Goal: Task Accomplishment & Management: Manage account settings

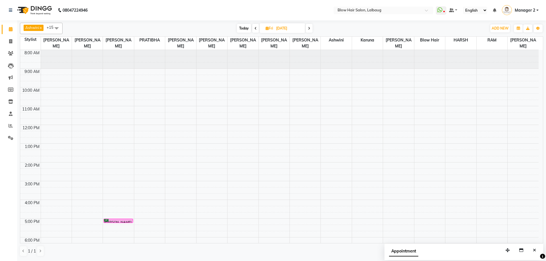
scroll to position [38, 0]
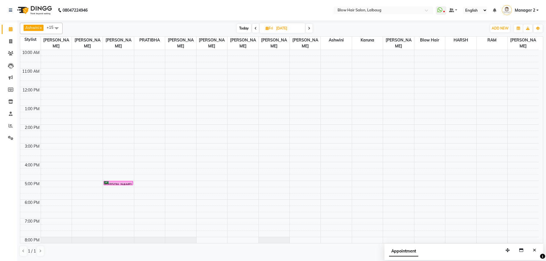
click at [256, 30] on span at bounding box center [255, 28] width 7 height 9
type input "04-09-2025"
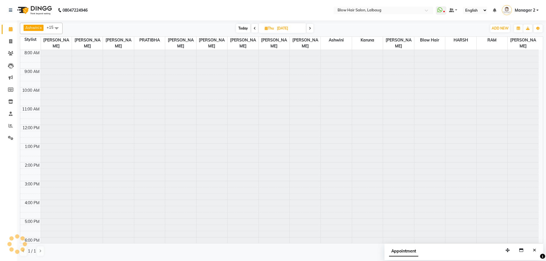
scroll to position [57, 0]
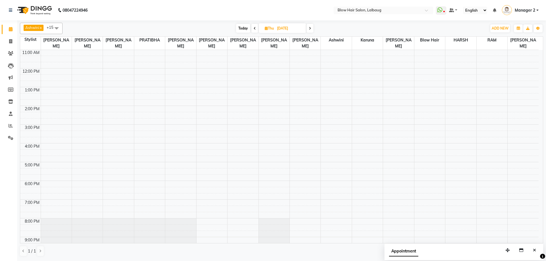
click at [297, 27] on input "04-09-2025" at bounding box center [289, 28] width 28 height 9
select select "9"
select select "2025"
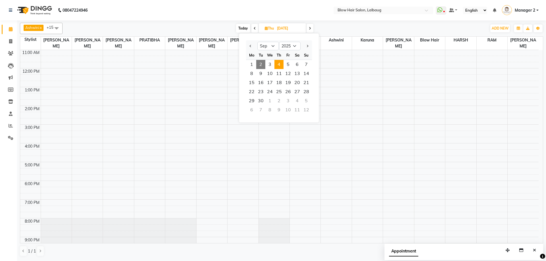
click at [261, 61] on span "2" at bounding box center [260, 64] width 9 height 9
type input "02-09-2025"
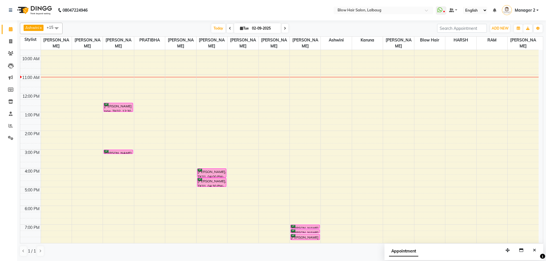
scroll to position [0, 0]
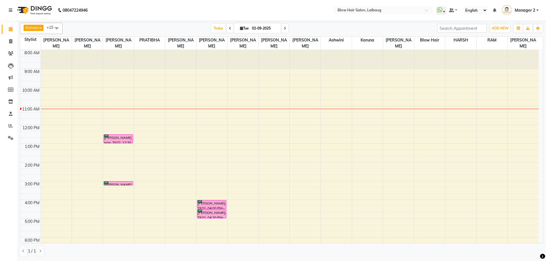
click at [126, 132] on div "8:00 AM 9:00 AM 10:00 AM 11:00 AM 12:00 PM 1:00 PM 2:00 PM 3:00 PM 4:00 PM 5:00…" at bounding box center [279, 181] width 518 height 262
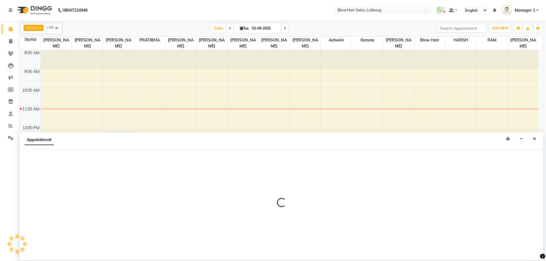
select select "33343"
select select "tentative"
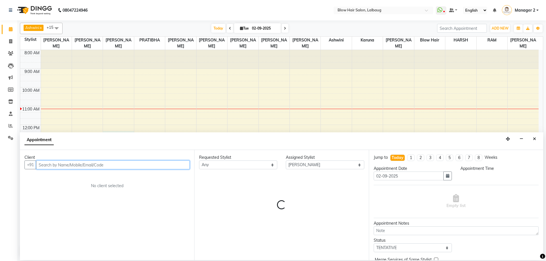
select select "735"
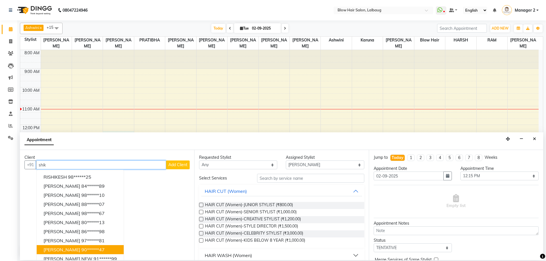
click at [74, 250] on span "SHIKHA SURANA" at bounding box center [62, 250] width 37 height 6
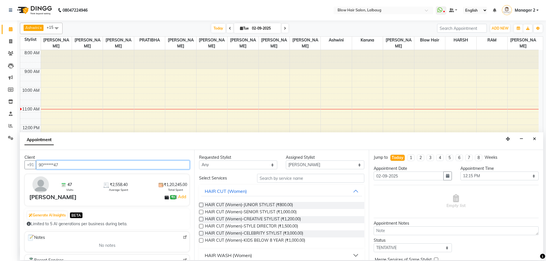
type input "90******47"
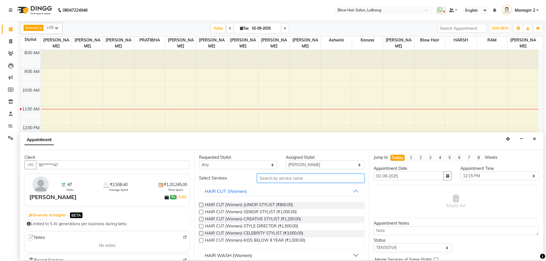
click at [289, 177] on input "text" at bounding box center [310, 178] width 107 height 9
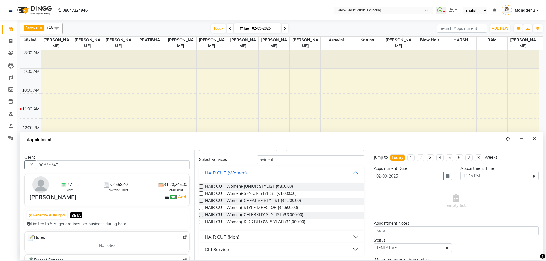
click at [226, 239] on div "HAIR CUT (Men)" at bounding box center [222, 237] width 35 height 7
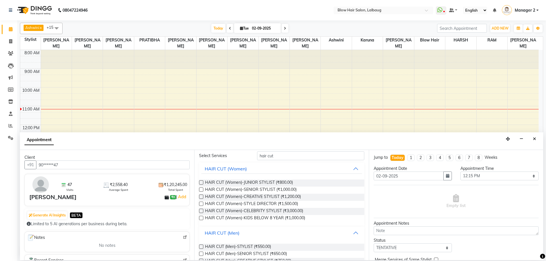
scroll to position [0, 0]
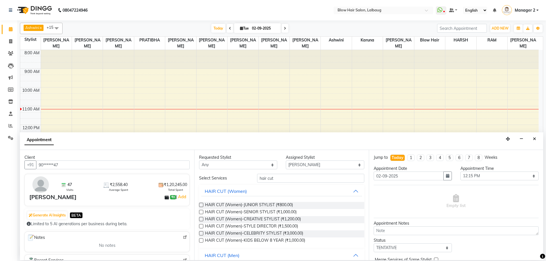
drag, startPoint x: 294, startPoint y: 183, endPoint x: 254, endPoint y: 184, distance: 40.1
click at [249, 185] on div "Select Services hair cut HAIR CUT (Women) HAIR CUT (Women)-JUNIOR STYLIST (₹800…" at bounding box center [281, 260] width 165 height 173
drag, startPoint x: 265, startPoint y: 180, endPoint x: 298, endPoint y: 178, distance: 33.0
click at [298, 178] on input "hair cut" at bounding box center [310, 178] width 107 height 9
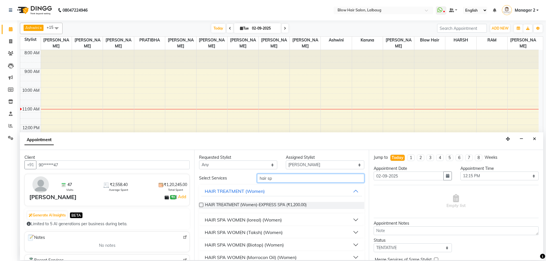
type input "hair sp"
click at [251, 242] on div "HAIR SPA WOMEN (Biotop) (Women)" at bounding box center [244, 245] width 79 height 7
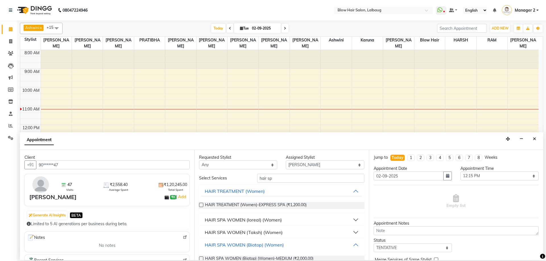
scroll to position [113, 0]
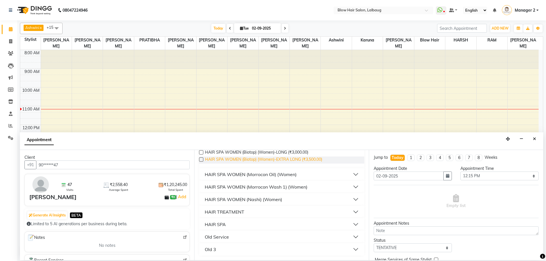
click at [253, 159] on span "HAIR SPA WOMEN (Biotop) (Women)-EXTRA LONG (₹3,500.00)" at bounding box center [263, 160] width 117 height 7
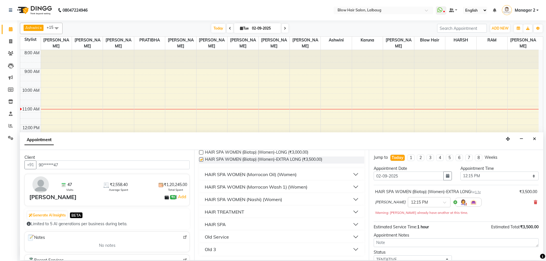
checkbox input "false"
click at [425, 203] on input "text" at bounding box center [423, 202] width 25 height 6
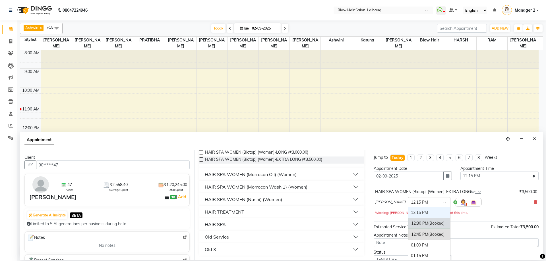
click at [411, 225] on div "12:30 PM (Booked)" at bounding box center [429, 223] width 42 height 11
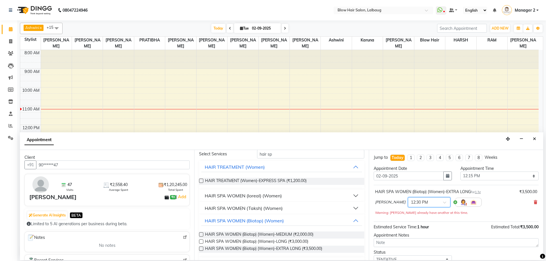
scroll to position [0, 0]
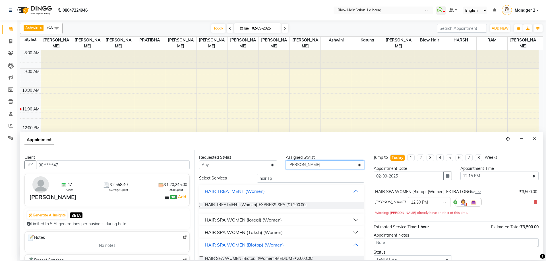
click at [303, 167] on select "Select Ashwini ASHWINI AVINASH BEAU Blow Hair [PERSON_NAME] [PERSON_NAME] [PERS…" at bounding box center [325, 165] width 78 height 9
select select "37224"
click at [286, 161] on select "Select Ashwini ASHWINI AVINASH BEAU Blow Hair [PERSON_NAME] [PERSON_NAME] [PERS…" at bounding box center [325, 165] width 78 height 9
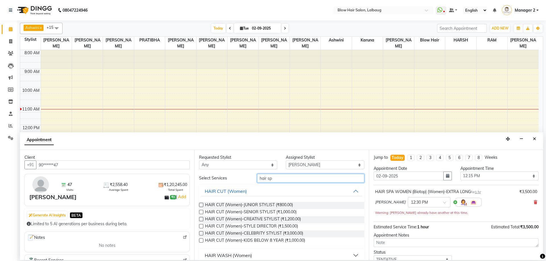
drag, startPoint x: 295, startPoint y: 181, endPoint x: 227, endPoint y: 189, distance: 68.4
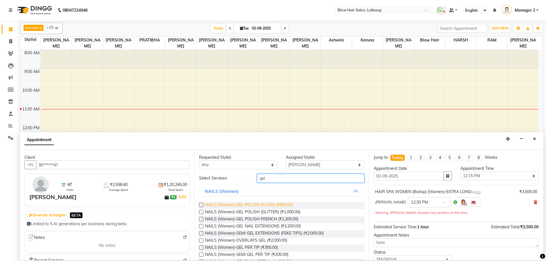
type input "gel"
click at [244, 206] on span "NAILS (Women)-GEL POLISH (PLAIN) (₹800.00)" at bounding box center [249, 205] width 88 height 7
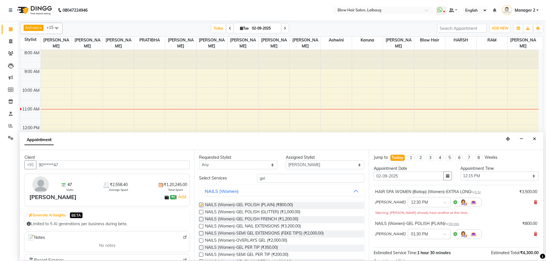
checkbox input "false"
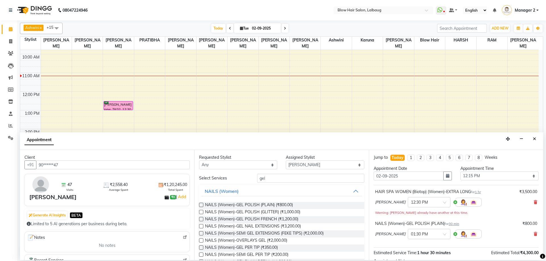
scroll to position [69, 0]
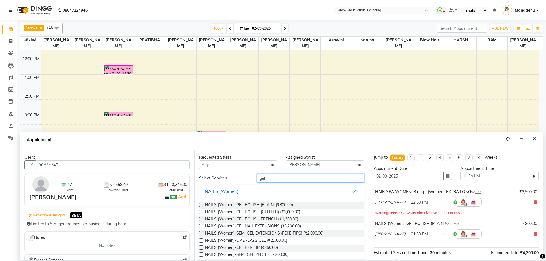
drag, startPoint x: 279, startPoint y: 178, endPoint x: 230, endPoint y: 184, distance: 49.8
click at [230, 184] on div "Select Services gel NAILS (Women) NAILS (Women)-GEL POLISH (PLAIN) (₹800.00) NA…" at bounding box center [281, 253] width 165 height 159
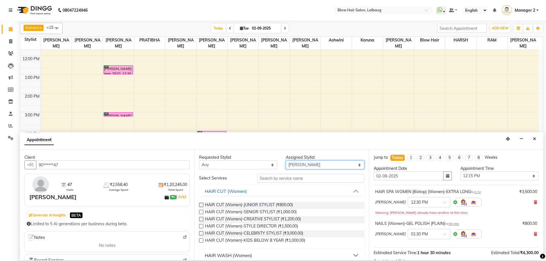
click at [313, 161] on select "Select Ashwini ASHWINI AVINASH BEAU Blow Hair [PERSON_NAME] [PERSON_NAME] [PERS…" at bounding box center [325, 165] width 78 height 9
select select "75955"
click at [286, 161] on select "Select Ashwini ASHWINI AVINASH BEAU Blow Hair [PERSON_NAME] [PERSON_NAME] [PERS…" at bounding box center [325, 165] width 78 height 9
drag, startPoint x: 303, startPoint y: 175, endPoint x: 299, endPoint y: 173, distance: 3.6
click at [302, 175] on input "text" at bounding box center [310, 178] width 107 height 9
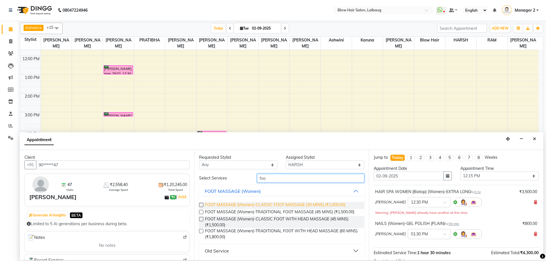
type input "foo"
click at [285, 204] on span "FOOT MASSAGE (Women)-CLASSIC FOOT MASSAGE (30 MINS) (₹1,000.00)" at bounding box center [275, 205] width 140 height 7
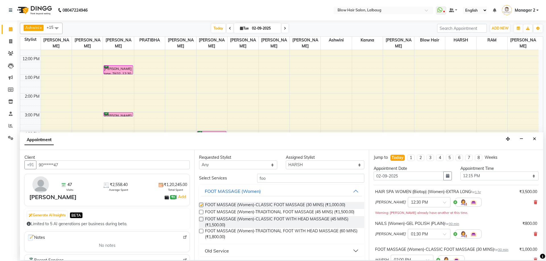
checkbox input "false"
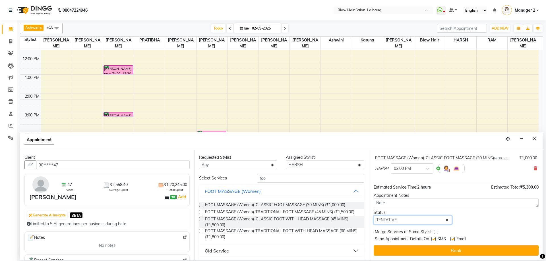
click at [397, 223] on select "Select TENTATIVE CONFIRM CHECK-IN UPCOMING" at bounding box center [413, 220] width 78 height 9
select select "confirm booking"
click at [374, 216] on select "Select TENTATIVE CONFIRM CHECK-IN UPCOMING" at bounding box center [413, 220] width 78 height 9
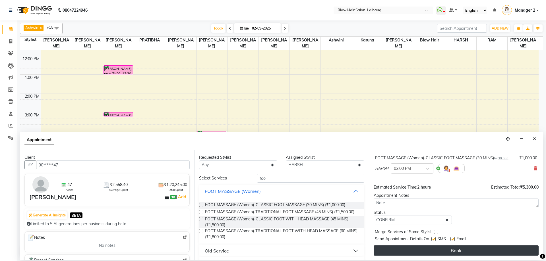
click at [387, 250] on button "Book" at bounding box center [456, 251] width 165 height 10
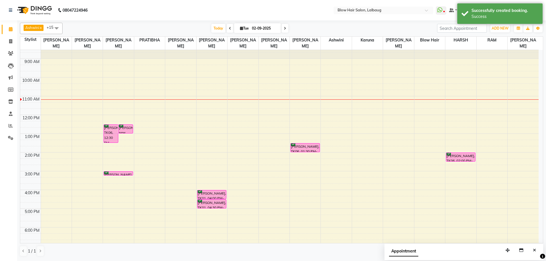
scroll to position [0, 0]
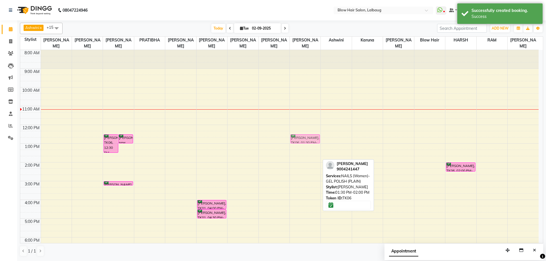
drag, startPoint x: 301, startPoint y: 157, endPoint x: 298, endPoint y: 137, distance: 19.5
click at [298, 137] on div "SHIKHA SURANA, TK06, 01:30 PM-02:00 PM, NAILS (Women)-GEL POLISH (PLAIN) SAILEE…" at bounding box center [305, 181] width 31 height 262
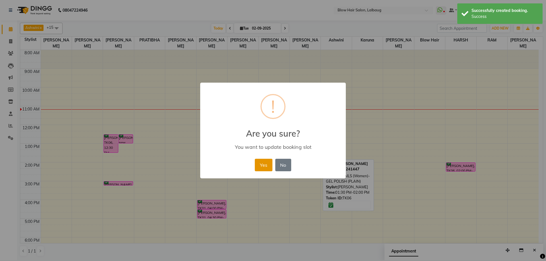
click at [264, 166] on button "Yes" at bounding box center [263, 165] width 17 height 13
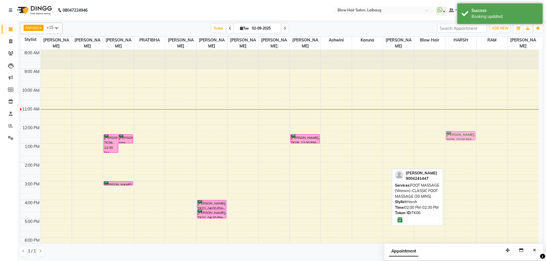
drag, startPoint x: 462, startPoint y: 167, endPoint x: 454, endPoint y: 138, distance: 31.0
click at [454, 138] on div "SHIKHA SURANA, TK06, 02:00 PM-02:30 PM, FOOT MASSAGE (Women)-CLASSIC FOOT MASSA…" at bounding box center [460, 181] width 31 height 262
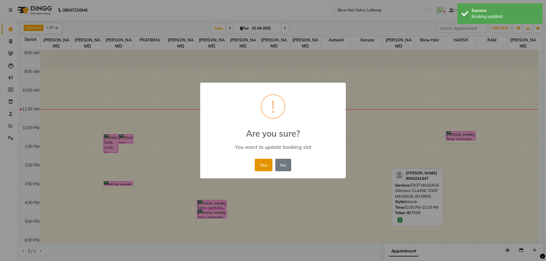
click at [267, 164] on button "Yes" at bounding box center [263, 165] width 17 height 13
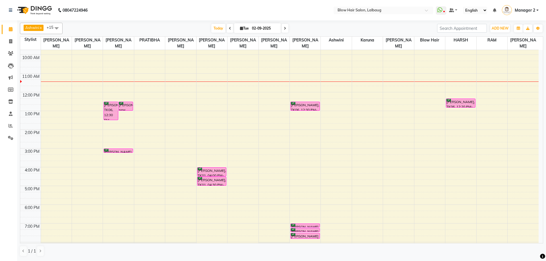
scroll to position [69, 0]
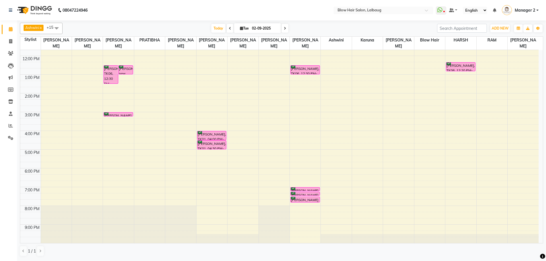
click at [268, 30] on input "02-09-2025" at bounding box center [264, 28] width 28 height 9
select select "9"
select select "2025"
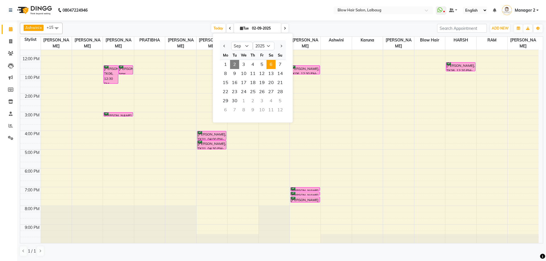
click at [270, 62] on span "6" at bounding box center [270, 64] width 9 height 9
type input "06-09-2025"
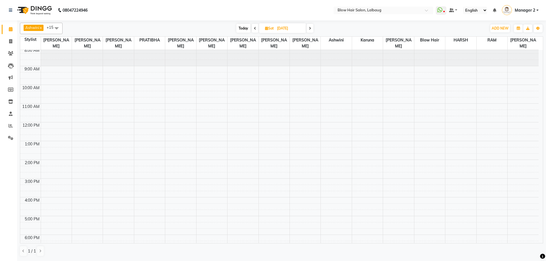
scroll to position [0, 0]
click at [282, 29] on input "06-09-2025" at bounding box center [289, 28] width 28 height 9
select select "9"
select select "2025"
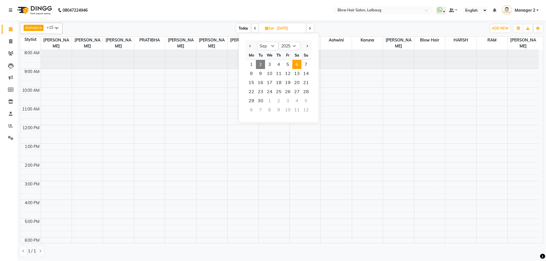
click at [260, 65] on span "2" at bounding box center [260, 64] width 9 height 9
type input "02-09-2025"
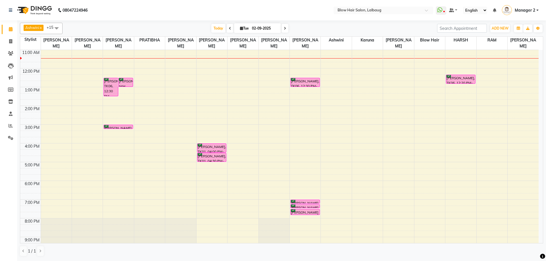
drag, startPoint x: 168, startPoint y: 25, endPoint x: 137, endPoint y: 20, distance: 31.7
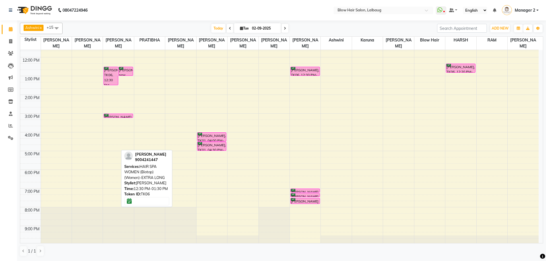
scroll to position [69, 0]
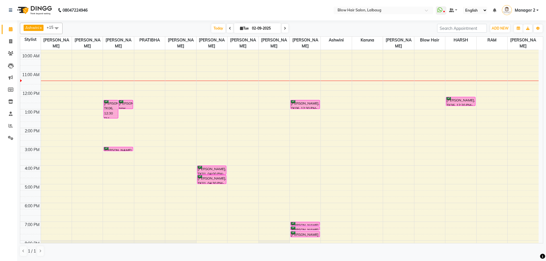
scroll to position [69, 0]
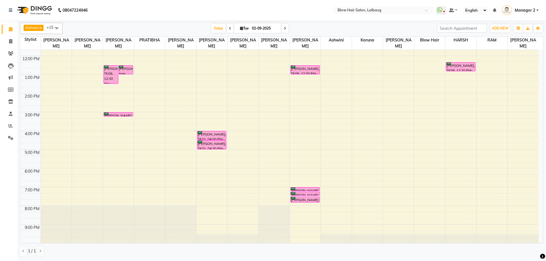
click at [264, 30] on input "02-09-2025" at bounding box center [264, 28] width 28 height 9
select select "9"
select select "2025"
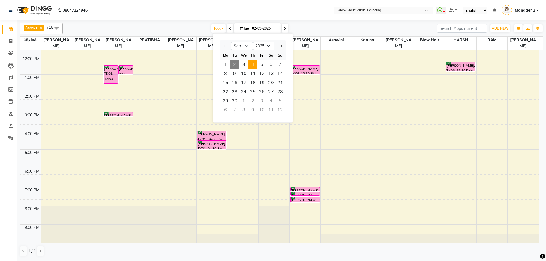
click at [257, 63] on span "4" at bounding box center [252, 64] width 9 height 9
type input "[DATE]"
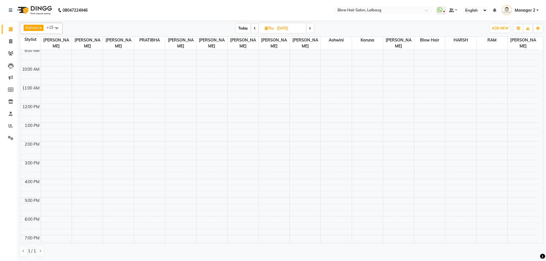
scroll to position [0, 0]
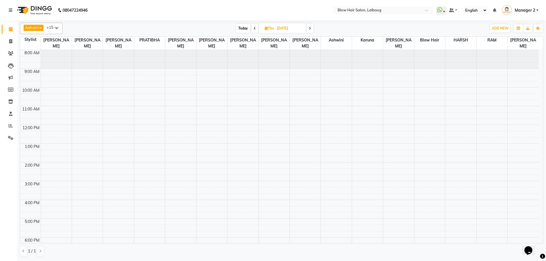
click at [267, 29] on icon at bounding box center [266, 28] width 3 height 4
select select "9"
select select "2025"
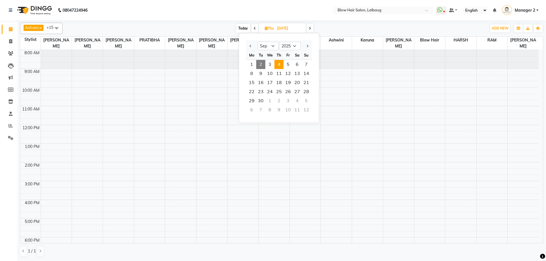
click at [262, 64] on span "2" at bounding box center [260, 64] width 9 height 9
type input "02-09-2025"
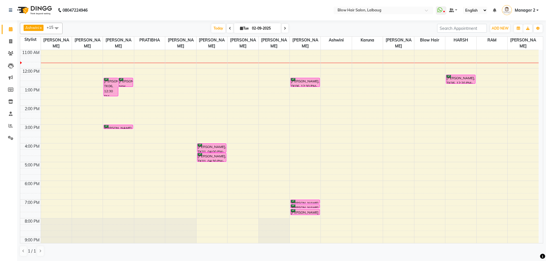
click at [460, 93] on div "8:00 AM 9:00 AM 10:00 AM 11:00 AM 12:00 PM 1:00 PM 2:00 PM 3:00 PM 4:00 PM 5:00…" at bounding box center [279, 124] width 518 height 262
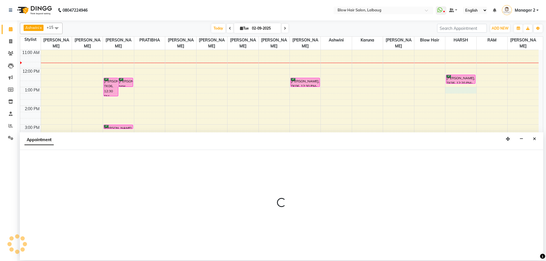
select select "75955"
select select "780"
select select "tentative"
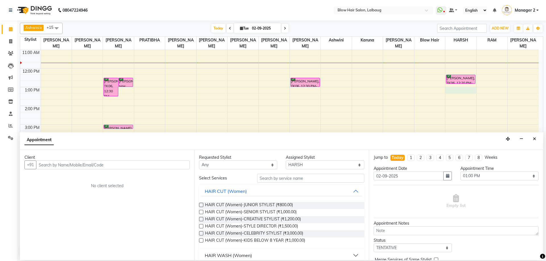
click at [89, 165] on input "text" at bounding box center [113, 165] width 154 height 9
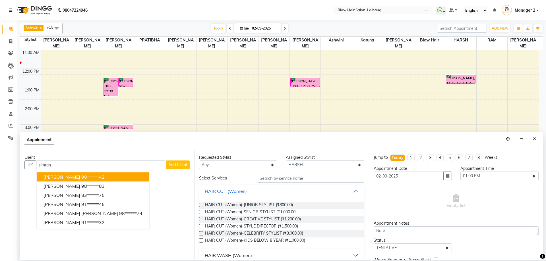
type input "simran"
drag, startPoint x: 55, startPoint y: 164, endPoint x: 0, endPoint y: 193, distance: 62.5
click at [0, 192] on app-home "08047224946 Select Location × Blow Hair Salon, Lalbaug WhatsApp Status ✕ Status…" at bounding box center [273, 130] width 546 height 260
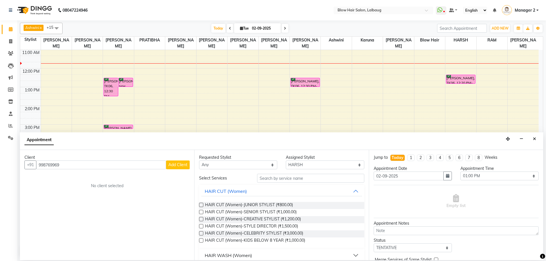
type input "998769969"
click at [183, 165] on span "Add Client" at bounding box center [177, 164] width 19 height 5
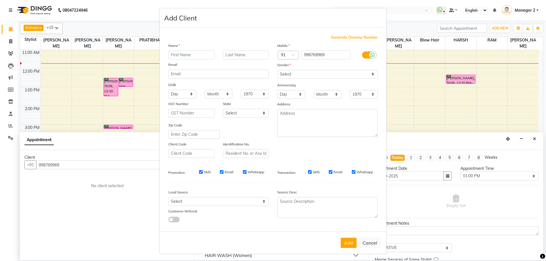
click at [194, 52] on input "text" at bounding box center [191, 55] width 46 height 9
type input "simran"
click at [288, 78] on div "Mobile Country Code × 91 998769969 Gender Select Male Female Other Prefer Not T…" at bounding box center [327, 100] width 109 height 115
click at [287, 74] on select "Select Male Female Other Prefer Not To Say" at bounding box center [327, 74] width 100 height 9
select select "female"
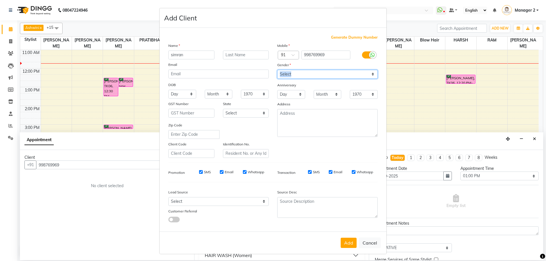
click at [277, 70] on select "Select Male Female Other Prefer Not To Say" at bounding box center [327, 74] width 100 height 9
click at [349, 245] on button "Add" at bounding box center [349, 243] width 16 height 10
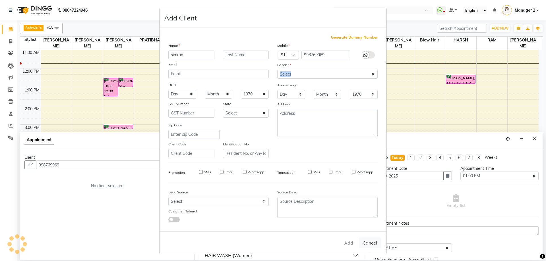
type input "99*****69"
select select
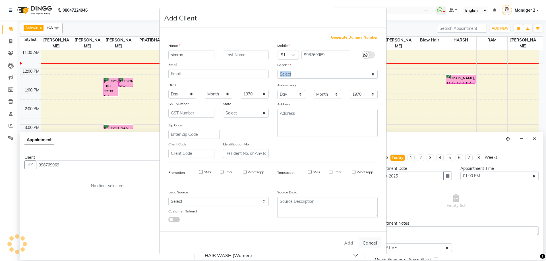
select select
checkbox input "false"
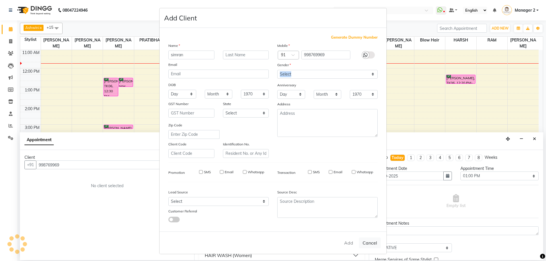
checkbox input "false"
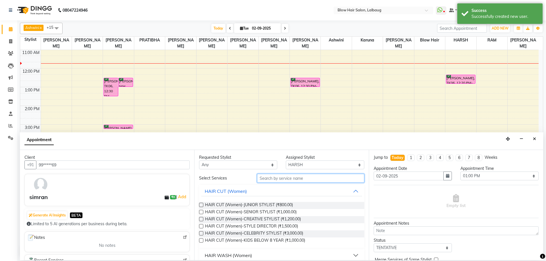
click at [303, 177] on input "text" at bounding box center [310, 178] width 107 height 9
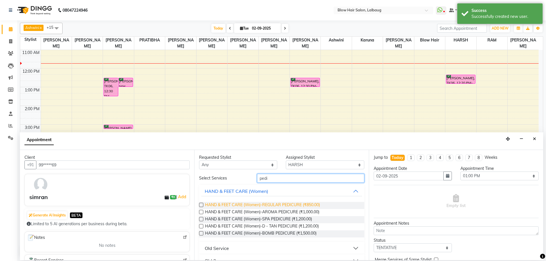
type input "pedi"
click at [281, 207] on span "HAND & FEET CARE (Women)-REGULAR PEDICURE (₹850.00)" at bounding box center [262, 205] width 115 height 7
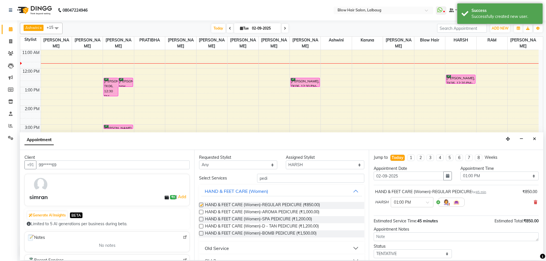
checkbox input "false"
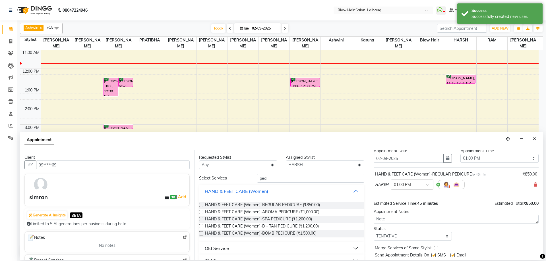
scroll to position [34, 0]
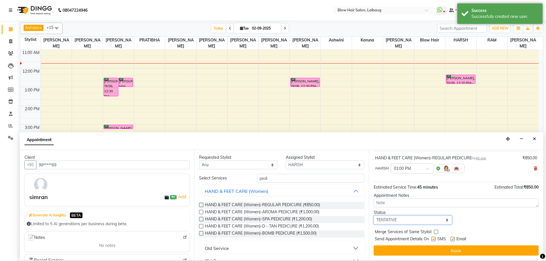
drag, startPoint x: 425, startPoint y: 221, endPoint x: 421, endPoint y: 218, distance: 5.6
click at [425, 221] on select "Select TENTATIVE CONFIRM CHECK-IN UPCOMING" at bounding box center [413, 220] width 78 height 9
select select "confirm booking"
click at [374, 216] on select "Select TENTATIVE CONFIRM CHECK-IN UPCOMING" at bounding box center [413, 220] width 78 height 9
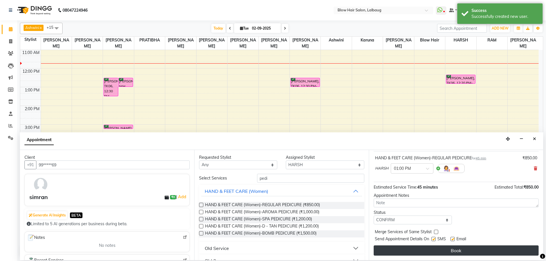
click at [425, 254] on button "Book" at bounding box center [456, 251] width 165 height 10
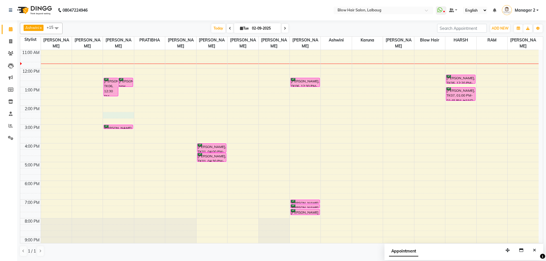
click at [111, 117] on div "8:00 AM 9:00 AM 10:00 AM 11:00 AM 12:00 PM 1:00 PM 2:00 PM 3:00 PM 4:00 PM 5:00…" at bounding box center [279, 124] width 518 height 262
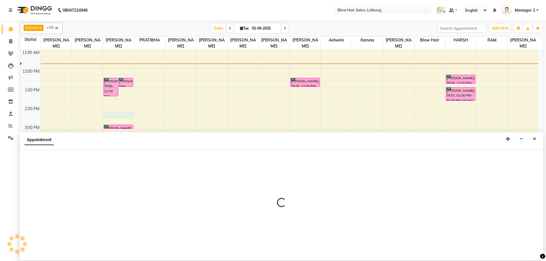
select select "33343"
select select "855"
select select "tentative"
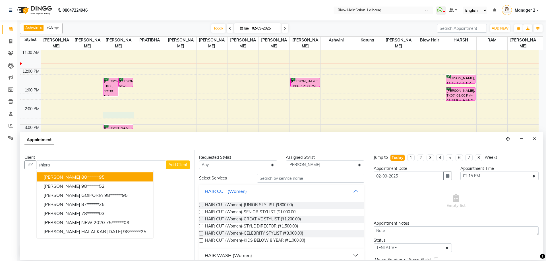
type input "shipra"
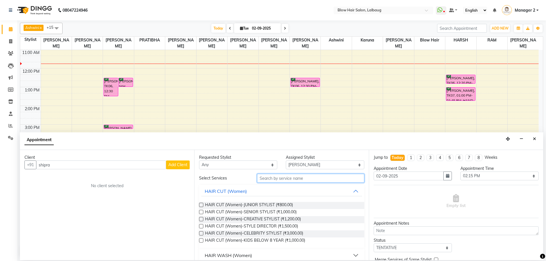
click at [282, 175] on input "text" at bounding box center [310, 178] width 107 height 9
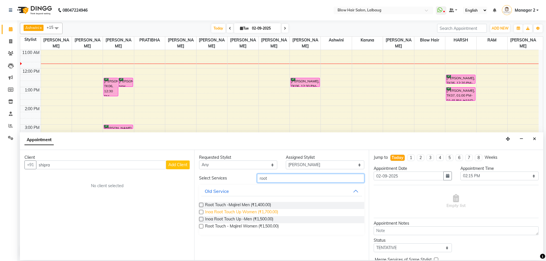
type input "root"
click at [269, 213] on span "Inoa Root Touch Up Women (₹1,700.00)" at bounding box center [241, 212] width 73 height 7
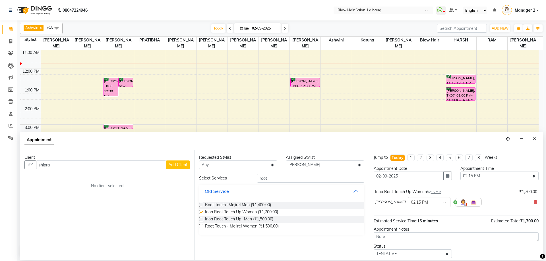
checkbox input "false"
click at [424, 200] on input "text" at bounding box center [423, 202] width 25 height 6
drag, startPoint x: 413, startPoint y: 223, endPoint x: 349, endPoint y: 181, distance: 76.5
click at [413, 223] on div "02:30 PM" at bounding box center [429, 223] width 42 height 11
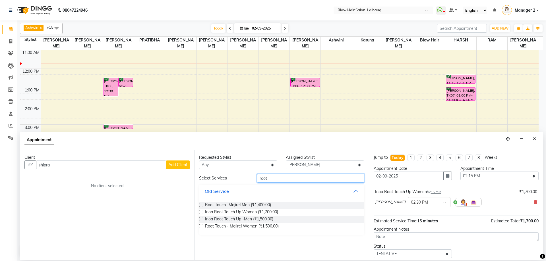
drag, startPoint x: 276, startPoint y: 180, endPoint x: 227, endPoint y: 186, distance: 49.3
click at [231, 186] on div "Select Services root Old Service Root Touch -Majirel Men (₹1,400.00) Inoa Root …" at bounding box center [281, 204] width 165 height 61
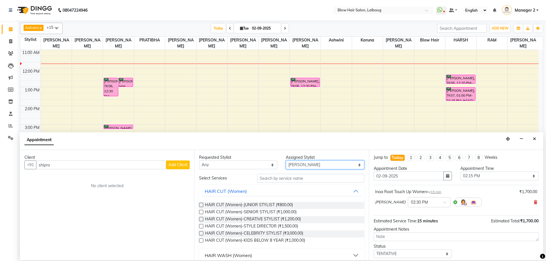
click at [299, 164] on select "Select Ashwini ASHWINI AVINASH BEAU Blow Hair [PERSON_NAME] [PERSON_NAME] [PERS…" at bounding box center [325, 165] width 78 height 9
select select "37224"
click at [286, 161] on select "Select Ashwini ASHWINI AVINASH BEAU Blow Hair [PERSON_NAME] [PERSON_NAME] [PERS…" at bounding box center [325, 165] width 78 height 9
click at [300, 180] on input "text" at bounding box center [310, 178] width 107 height 9
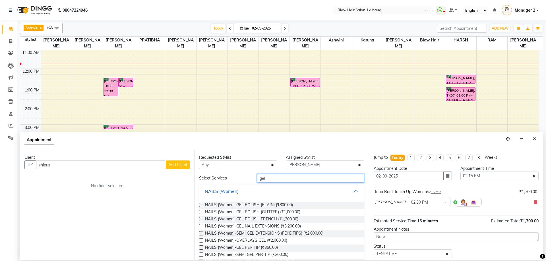
type input "gel"
click at [55, 168] on input "shipra" at bounding box center [101, 165] width 130 height 9
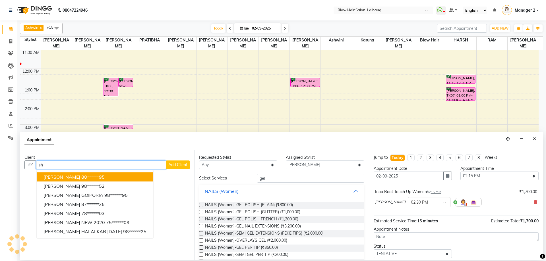
type input "s"
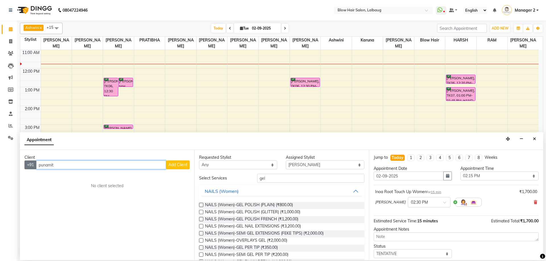
type input "punami"
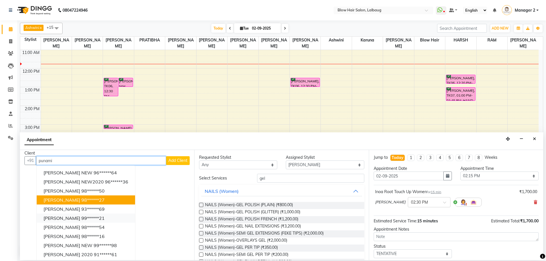
scroll to position [6, 0]
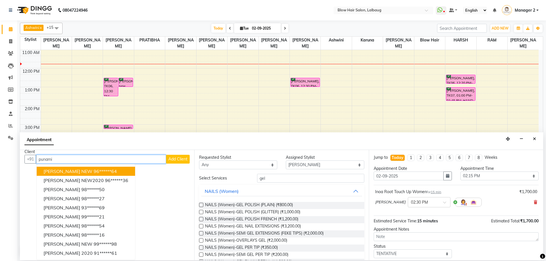
drag, startPoint x: 114, startPoint y: 158, endPoint x: 0, endPoint y: 144, distance: 115.1
click at [0, 146] on app-home "08047224946 Select Location × Blow Hair Salon, Lalbaug WhatsApp Status ✕ Status…" at bounding box center [273, 130] width 546 height 260
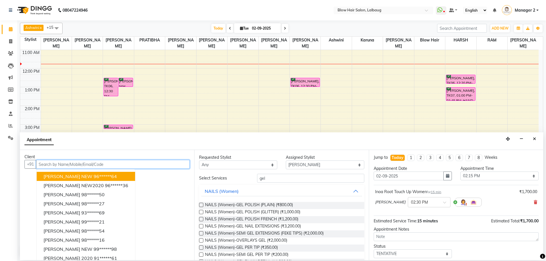
scroll to position [0, 0]
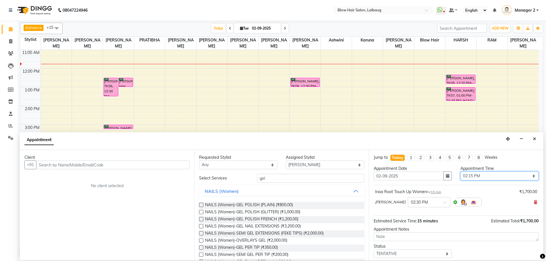
click at [477, 176] on select "Select 09:00 AM 09:15 AM 09:30 AM 09:45 AM 10:00 AM 10:15 AM 10:30 AM 10:45 AM …" at bounding box center [499, 176] width 78 height 9
click at [258, 204] on span "NAILS (Women)-GEL POLISH (PLAIN) (₹800.00)" at bounding box center [249, 205] width 88 height 7
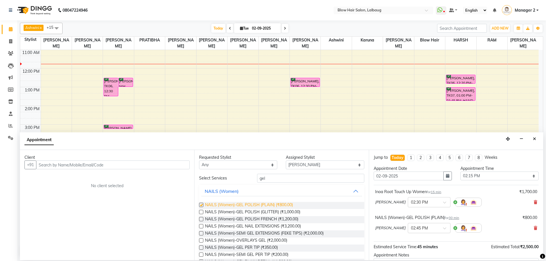
checkbox input "false"
drag, startPoint x: 402, startPoint y: 222, endPoint x: 404, endPoint y: 226, distance: 4.0
click at [402, 223] on div "DARSHANA × 02:45 PM" at bounding box center [428, 228] width 107 height 15
drag, startPoint x: 405, startPoint y: 226, endPoint x: 429, endPoint y: 229, distance: 23.8
click at [411, 226] on input "text" at bounding box center [423, 228] width 25 height 6
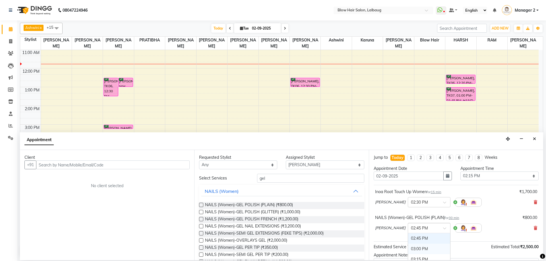
scroll to position [232, 0]
click at [294, 173] on div "Requested Stylist Any Ashwini ASHWINI AVINASH BEAU Blow Hair DARSHANA HARSH HAR…" at bounding box center [281, 205] width 174 height 110
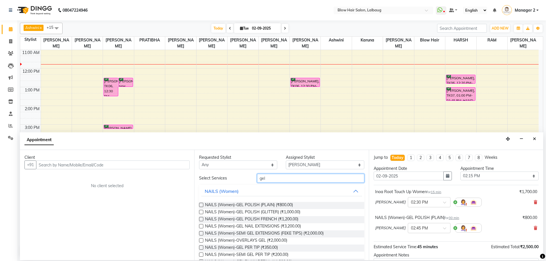
drag, startPoint x: 288, startPoint y: 181, endPoint x: 139, endPoint y: 198, distance: 149.6
click at [139, 198] on div "Client +91 No client selected Requested Stylist Any Ashwini ASHWINI AVINASH BEA…" at bounding box center [281, 205] width 523 height 110
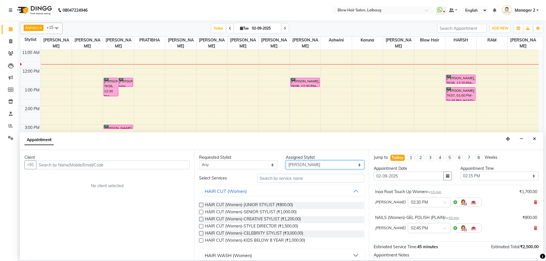
drag, startPoint x: 305, startPoint y: 165, endPoint x: 303, endPoint y: 168, distance: 4.1
click at [305, 165] on select "Select Ashwini ASHWINI AVINASH BEAU Blow Hair [PERSON_NAME] [PERSON_NAME] [PERS…" at bounding box center [325, 165] width 78 height 9
select select "90560"
click at [286, 161] on select "Select Ashwini ASHWINI AVINASH BEAU Blow Hair [PERSON_NAME] [PERSON_NAME] [PERS…" at bounding box center [325, 165] width 78 height 9
click at [480, 176] on select "Select 09:00 AM 09:15 AM 09:30 AM 09:45 AM 10:00 AM 10:15 AM 10:30 AM 10:45 AM …" at bounding box center [499, 176] width 78 height 9
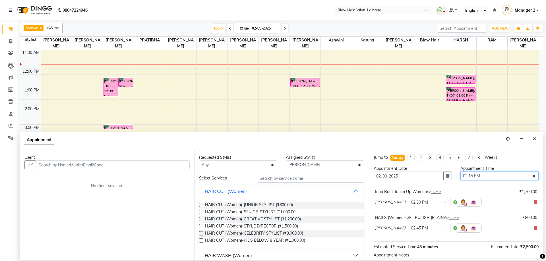
select select "870"
click at [460, 172] on select "Select 09:00 AM 09:15 AM 09:30 AM 09:45 AM 10:00 AM 10:15 AM 10:30 AM 10:45 AM …" at bounding box center [499, 176] width 78 height 9
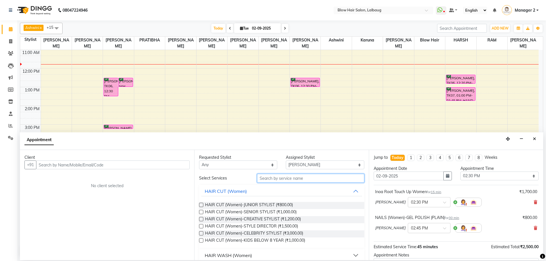
click at [300, 176] on input "text" at bounding box center [310, 178] width 107 height 9
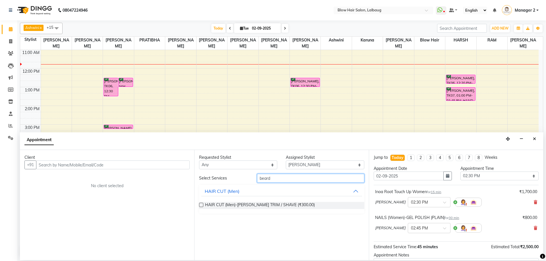
type input "beard"
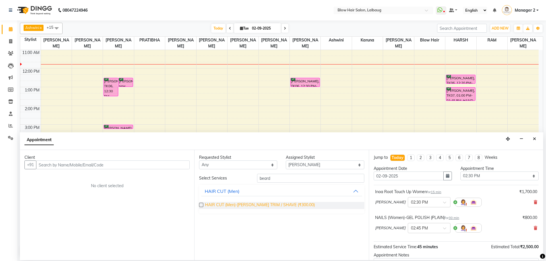
drag, startPoint x: 280, startPoint y: 201, endPoint x: 281, endPoint y: 205, distance: 4.3
click at [280, 202] on div "HAIR CUT (Men)-[PERSON_NAME] TRIM / SHAVE (₹300.00)" at bounding box center [281, 206] width 165 height 16
click at [281, 205] on span "HAIR CUT (Men)-[PERSON_NAME] TRIM / SHAVE (₹300.00)" at bounding box center [260, 205] width 110 height 7
checkbox input "false"
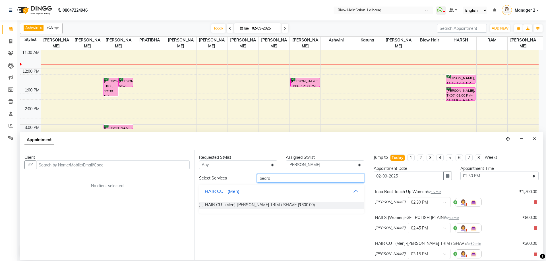
drag, startPoint x: 295, startPoint y: 177, endPoint x: 85, endPoint y: 208, distance: 212.0
click at [92, 206] on div "Client +91 No client selected Requested Stylist Any Ashwini ASHWINI AVINASH BEA…" at bounding box center [281, 205] width 523 height 110
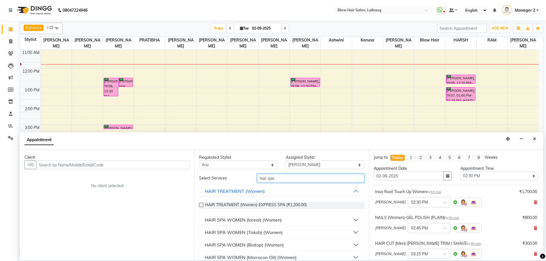
type input "hair spa"
click at [258, 249] on button "HAIR SPA WOMEN (Biotop) (Women)" at bounding box center [281, 245] width 160 height 10
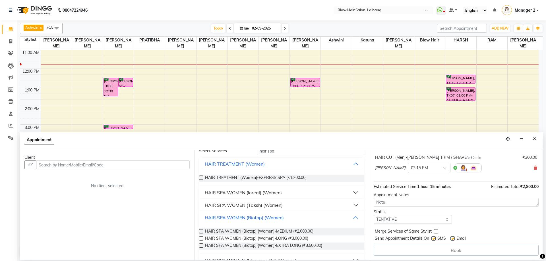
scroll to position [57, 0]
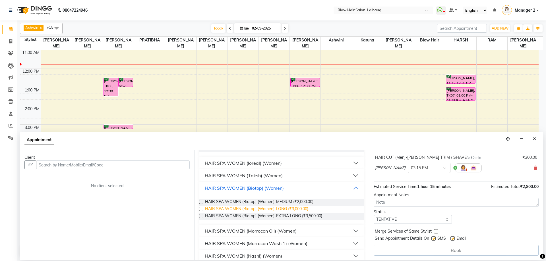
click at [287, 212] on span "HAIR SPA WOMEN (Biotop) (Women)-LONG (₹3,000.00)" at bounding box center [256, 209] width 103 height 7
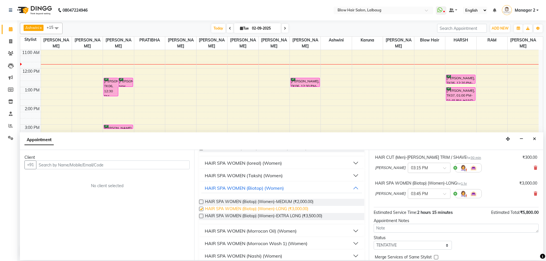
checkbox input "false"
click at [94, 167] on input "text" at bounding box center [113, 165] width 154 height 9
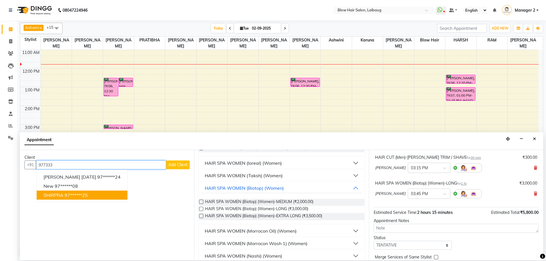
click at [52, 195] on span "SHIRPRA" at bounding box center [54, 195] width 20 height 6
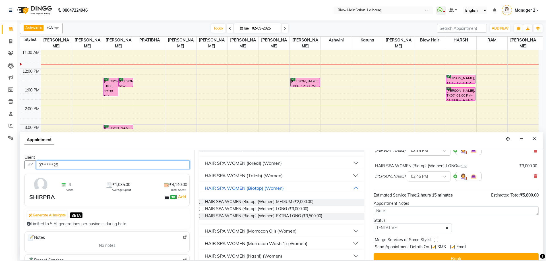
scroll to position [111, 0]
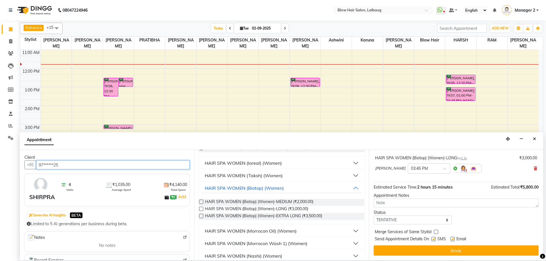
type input "97******25"
click at [390, 224] on select "Select TENTATIVE CONFIRM CHECK-IN UPCOMING" at bounding box center [413, 220] width 78 height 9
click at [436, 169] on input "text" at bounding box center [423, 168] width 25 height 6
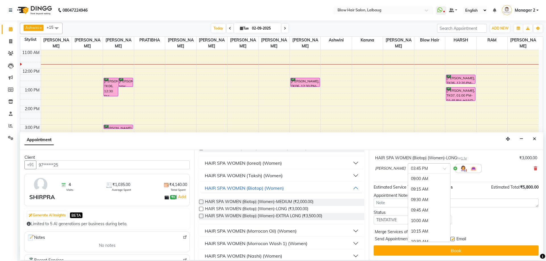
scroll to position [284, 0]
click at [534, 168] on div "HAIR SPA WOMEN (Biotop) (Women)-LONG for 1 hr ₹3,000.00 HARSHAVARDHAN × 03:45 P…" at bounding box center [456, 166] width 165 height 24
click at [534, 169] on icon at bounding box center [535, 169] width 3 height 4
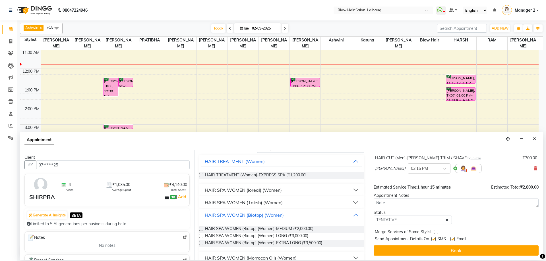
scroll to position [0, 0]
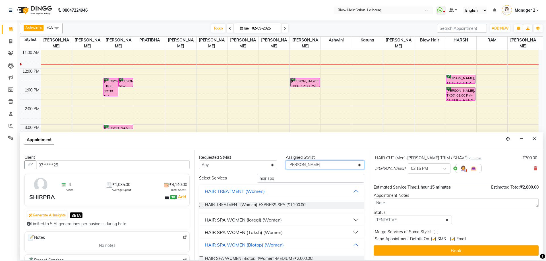
click at [303, 165] on select "Select Ashwini ASHWINI AVINASH BEAU Blow Hair [PERSON_NAME] [PERSON_NAME] [PERS…" at bounding box center [325, 165] width 78 height 9
select select "76491"
click at [286, 161] on select "Select Ashwini ASHWINI AVINASH BEAU Blow Hair [PERSON_NAME] [PERSON_NAME] [PERS…" at bounding box center [325, 165] width 78 height 9
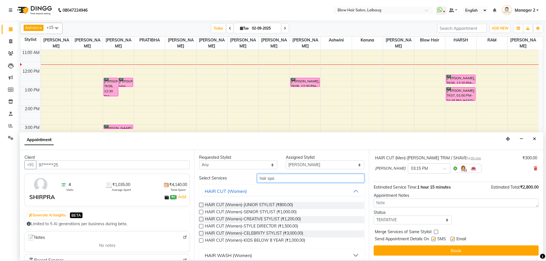
click at [286, 178] on input "hair spa" at bounding box center [310, 178] width 107 height 9
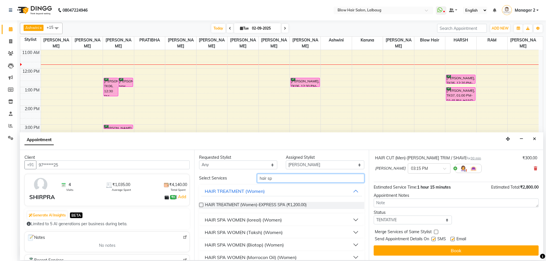
type input "hair sp"
click at [264, 247] on div "HAIR SPA WOMEN (Biotop) (Women)" at bounding box center [244, 245] width 79 height 7
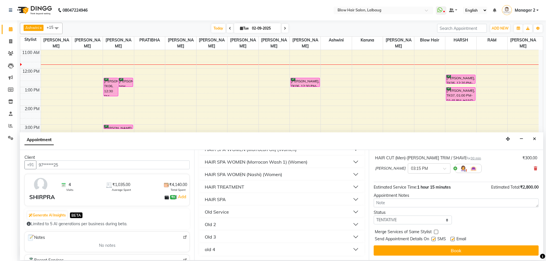
scroll to position [53, 0]
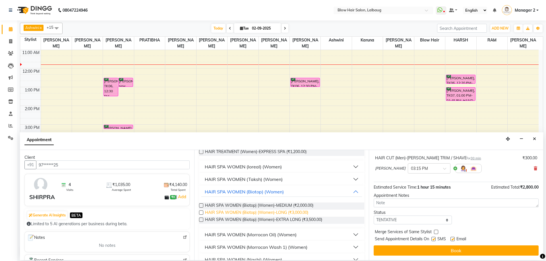
click at [302, 211] on span "HAIR SPA WOMEN (Biotop) (Women)-LONG (₹3,000.00)" at bounding box center [256, 213] width 103 height 7
checkbox input "false"
click at [405, 221] on select "Select TENTATIVE CONFIRM CHECK-IN UPCOMING" at bounding box center [413, 220] width 78 height 9
select select "confirm booking"
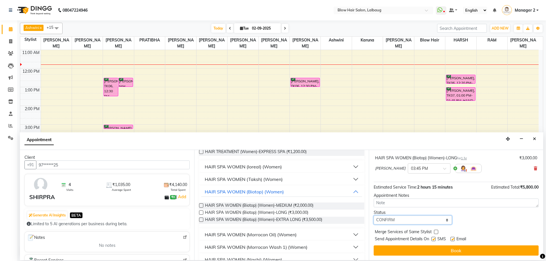
click at [374, 216] on select "Select TENTATIVE CONFIRM CHECK-IN UPCOMING" at bounding box center [413, 220] width 78 height 9
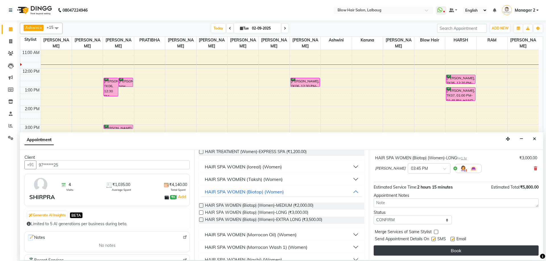
click at [409, 249] on button "Book" at bounding box center [456, 251] width 165 height 10
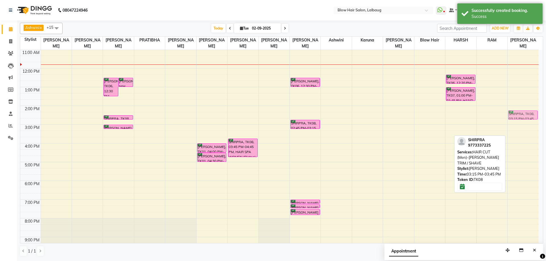
drag, startPoint x: 516, startPoint y: 133, endPoint x: 517, endPoint y: 117, distance: 15.9
click at [517, 117] on div "SHIRPRA, TK08, 03:15 PM-03:45 PM, HAIR CUT (Men)-BEARD TRIM / SHAVE SHIRPRA, TK…" at bounding box center [523, 124] width 31 height 262
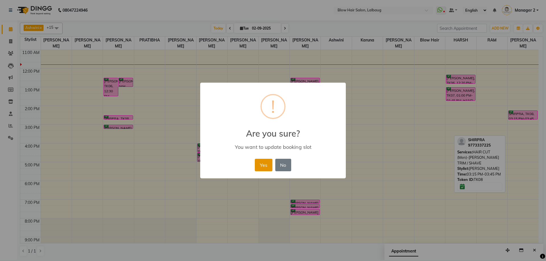
click at [262, 166] on button "Yes" at bounding box center [263, 165] width 17 height 13
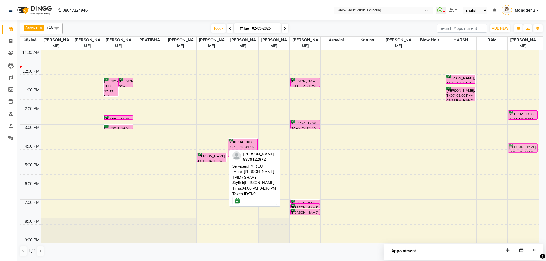
drag, startPoint x: 211, startPoint y: 148, endPoint x: 509, endPoint y: 150, distance: 297.4
click at [516, 149] on tr "SHIKHA SURANA, TK06, 12:30 PM-01:30 PM, HAIR SPA WOMEN (Biotop) (Women)-EXTRA L…" at bounding box center [279, 124] width 518 height 262
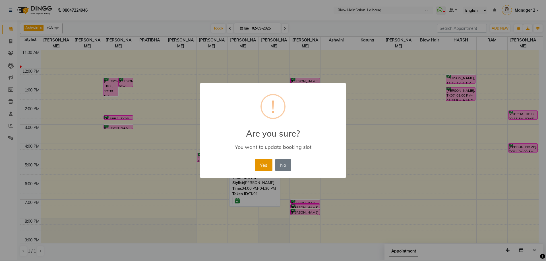
click at [266, 166] on button "Yes" at bounding box center [263, 165] width 17 height 13
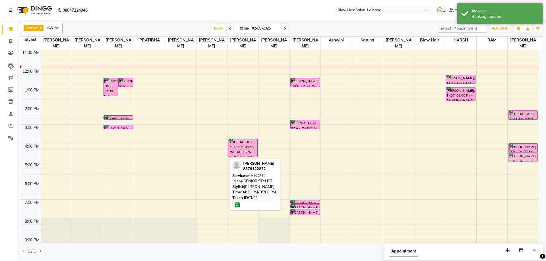
drag, startPoint x: 211, startPoint y: 157, endPoint x: 523, endPoint y: 160, distance: 311.6
click at [523, 160] on tr "SHIKHA SURANA, TK06, 12:30 PM-01:30 PM, HAIR SPA WOMEN (Biotop) (Women)-EXTRA L…" at bounding box center [279, 124] width 518 height 262
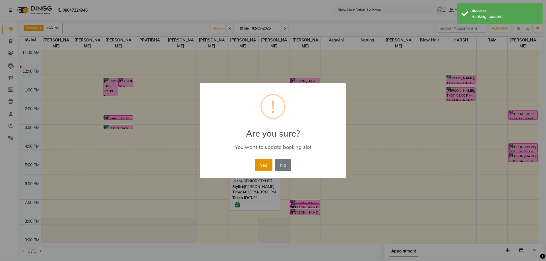
click at [256, 165] on button "Yes" at bounding box center [263, 165] width 17 height 13
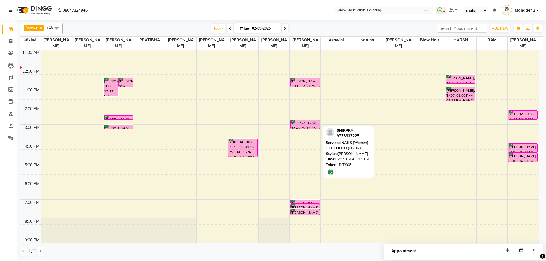
click at [307, 124] on div "SHIRPRA, TK08, 02:45 PM-03:15 PM, NAILS (Women)-GEL POLISH (PLAIN)" at bounding box center [305, 124] width 29 height 9
click at [307, 126] on div "SHIRPRA, TK08, 02:45 PM-03:15 PM, NAILS (Women)-GEL POLISH (PLAIN)" at bounding box center [305, 124] width 29 height 9
select select "6"
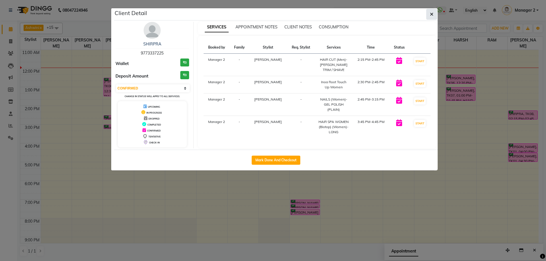
click at [429, 11] on button "button" at bounding box center [431, 14] width 11 height 11
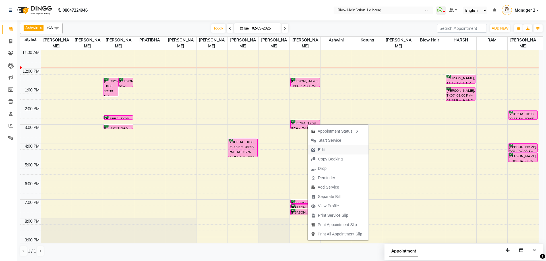
click at [327, 150] on span "Edit" at bounding box center [318, 149] width 20 height 9
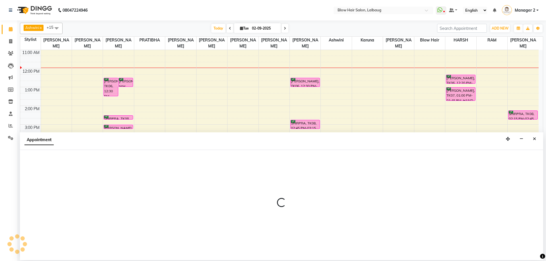
select select "tentative"
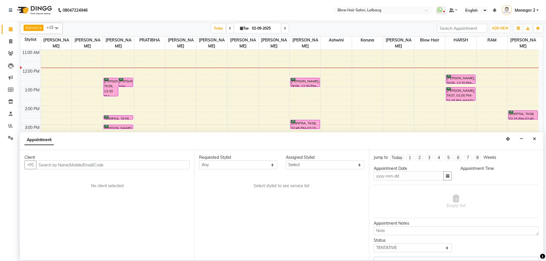
type input "02-09-2025"
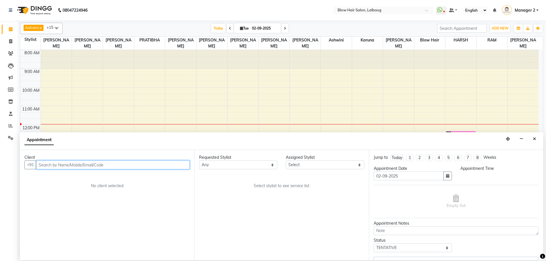
select select "confirm booking"
select select "855"
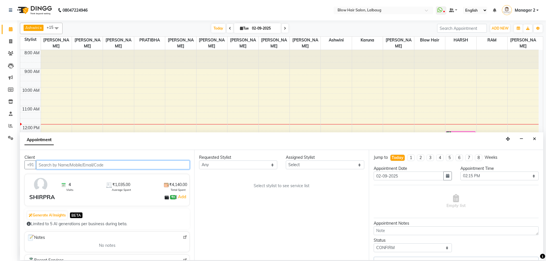
select select "76491"
select select "2312"
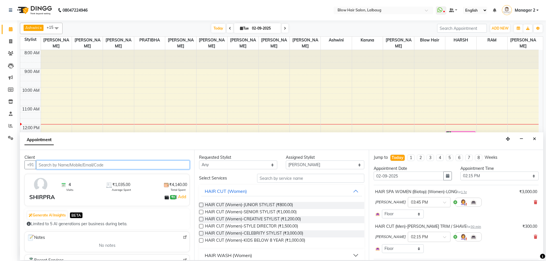
select select "2312"
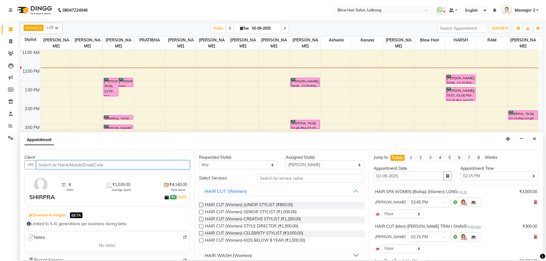
scroll to position [28, 0]
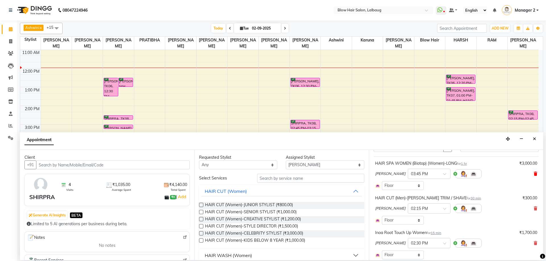
click at [534, 173] on icon at bounding box center [535, 174] width 3 height 4
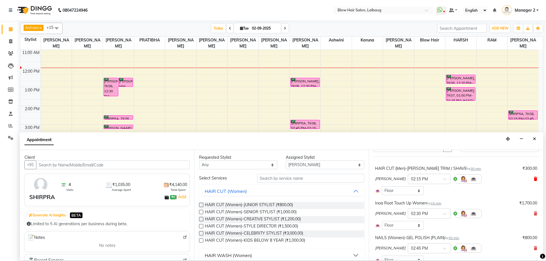
click at [534, 179] on icon at bounding box center [535, 179] width 3 height 4
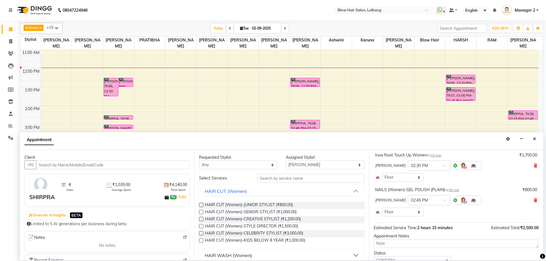
scroll to position [71, 0]
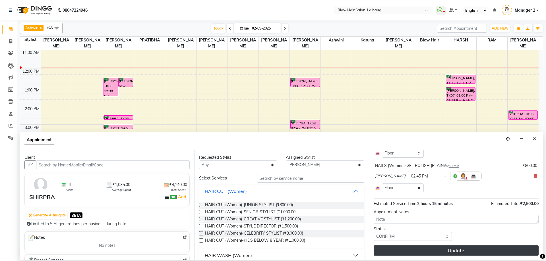
click at [405, 248] on button "Update" at bounding box center [456, 251] width 165 height 10
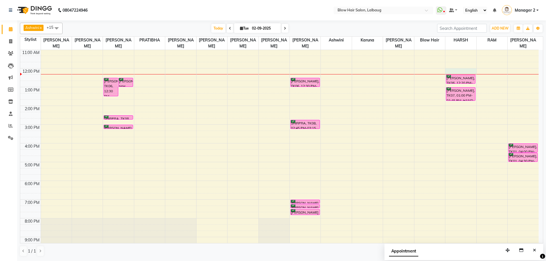
drag, startPoint x: 463, startPoint y: 73, endPoint x: 395, endPoint y: 92, distance: 70.5
click at [305, 72] on td at bounding box center [290, 71] width 498 height 6
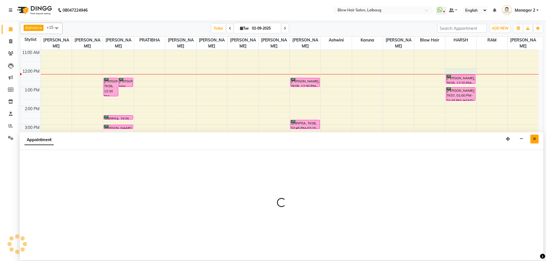
click at [533, 140] on icon "Close" at bounding box center [534, 139] width 3 height 4
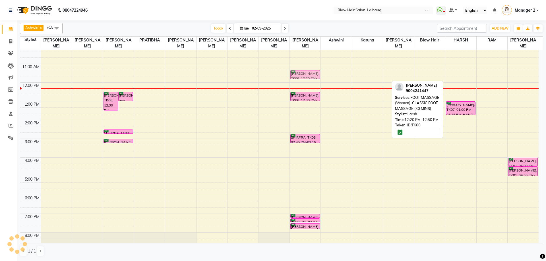
scroll to position [42, 0]
drag, startPoint x: 467, startPoint y: 78, endPoint x: 305, endPoint y: 94, distance: 162.5
click at [305, 94] on tr "SHIKHA SURANA, TK06, 12:30 PM-01:30 PM, HAIR SPA WOMEN (Biotop) (Women)-EXTRA L…" at bounding box center [279, 139] width 518 height 262
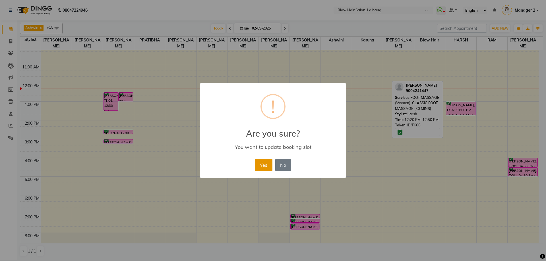
click at [265, 169] on button "Yes" at bounding box center [263, 165] width 17 height 13
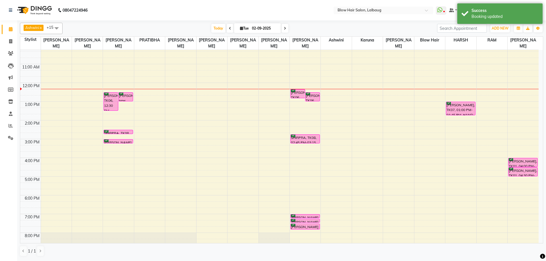
scroll to position [69, 0]
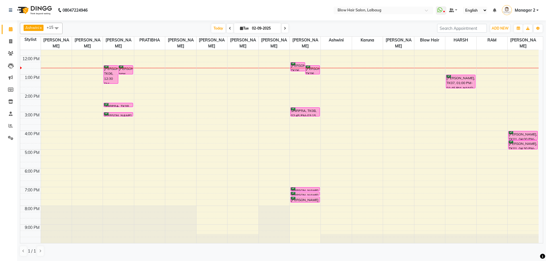
click at [267, 30] on input "02-09-2025" at bounding box center [264, 28] width 28 height 9
select select "9"
select select "2025"
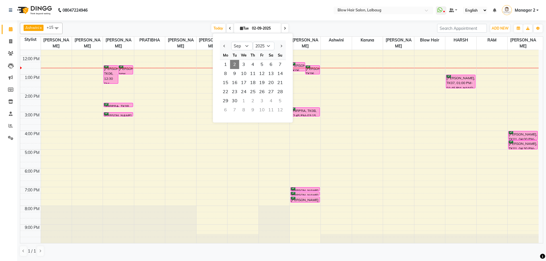
click at [151, 24] on div "Today Tue 02-09-2025 Jan Feb Mar Apr May Jun Jul Aug Sep Oct Nov Dec 2015 2016 …" at bounding box center [249, 28] width 369 height 9
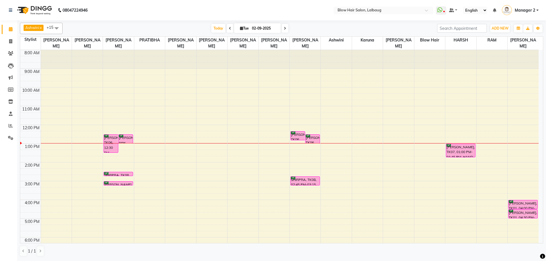
click at [57, 100] on div "8:00 AM 9:00 AM 10:00 AM 11:00 AM 12:00 PM 1:00 PM 2:00 PM 3:00 PM 4:00 PM 5:00…" at bounding box center [279, 181] width 518 height 262
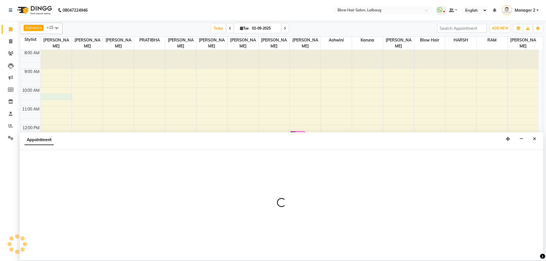
select select "33340"
select select "tentative"
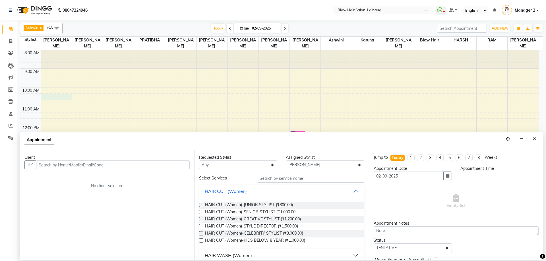
select select "615"
click at [535, 135] on button "Close" at bounding box center [534, 139] width 8 height 9
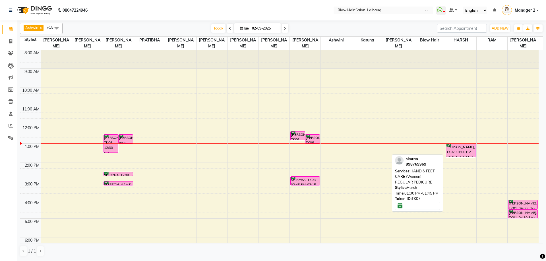
click at [466, 151] on div "[PERSON_NAME], TK07, 01:00 PM-01:45 PM, HAND & FEET CARE (Women)-REGULAR PEDICU…" at bounding box center [460, 150] width 29 height 13
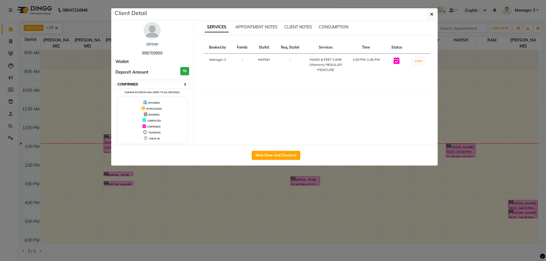
click at [168, 85] on select "Select IN SERVICE CONFIRMED TENTATIVE CHECK IN MARK DONE DROPPED UPCOMING" at bounding box center [153, 84] width 74 height 8
select select "8"
click at [116, 80] on select "Select IN SERVICE CONFIRMED TENTATIVE CHECK IN MARK DONE DROPPED UPCOMING" at bounding box center [153, 84] width 74 height 8
click at [430, 14] on icon "button" at bounding box center [431, 14] width 3 height 5
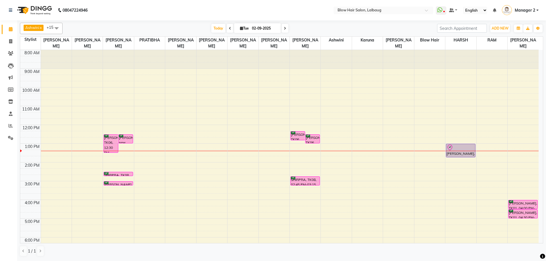
click at [254, 30] on input "02-09-2025" at bounding box center [264, 28] width 28 height 9
select select "9"
select select "2025"
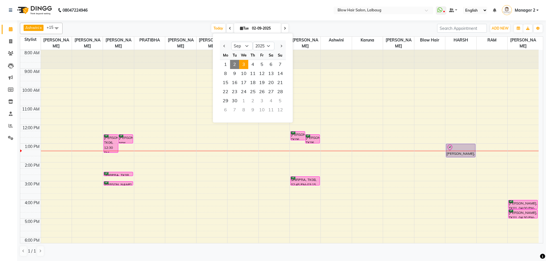
click at [243, 67] on span "3" at bounding box center [243, 64] width 9 height 9
type input "03-09-2025"
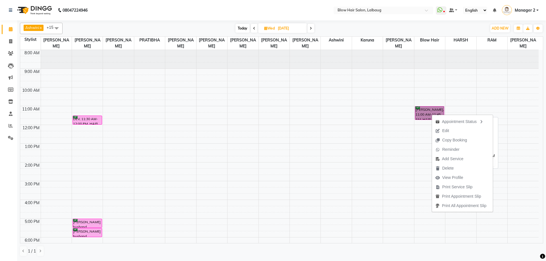
click at [421, 115] on link "sheeja, 11:00 AM-11:45 AM, HAIR CUT (Women)-JUNIOR STYLIST" at bounding box center [430, 113] width 30 height 14
select select "6"
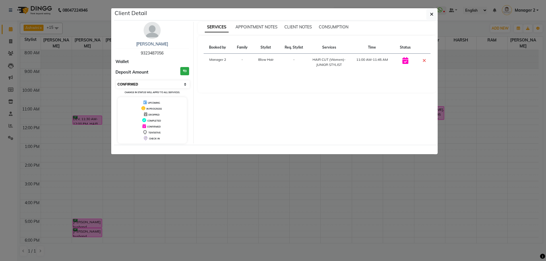
click at [150, 86] on select "Select CONFIRMED TENTATIVE" at bounding box center [153, 84] width 74 height 8
click at [427, 59] on td at bounding box center [423, 62] width 15 height 17
click at [422, 58] on td at bounding box center [423, 62] width 15 height 17
click at [426, 62] on td at bounding box center [423, 62] width 15 height 17
click at [425, 61] on icon at bounding box center [424, 60] width 3 height 5
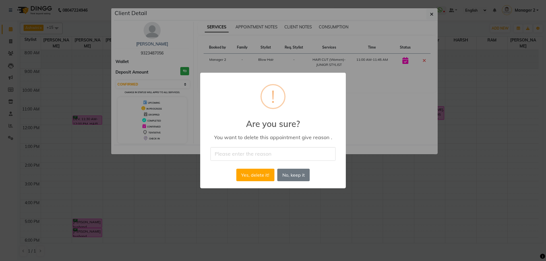
click at [255, 154] on input "text" at bounding box center [272, 153] width 125 height 13
type input "cancel"
click at [262, 175] on button "Yes, delete it!" at bounding box center [255, 175] width 38 height 13
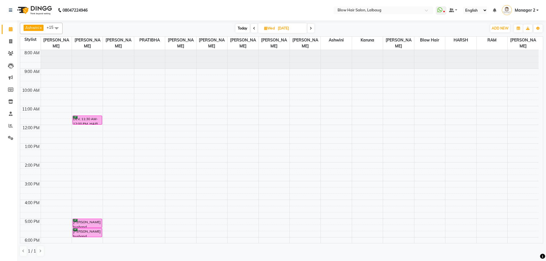
click at [254, 28] on icon at bounding box center [254, 28] width 2 height 3
type input "02-09-2025"
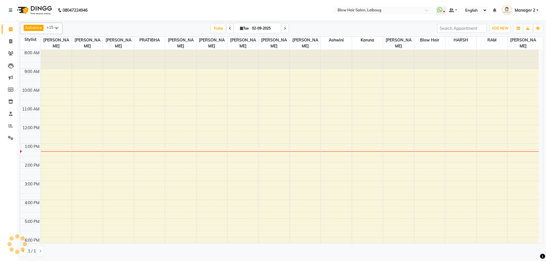
scroll to position [69, 0]
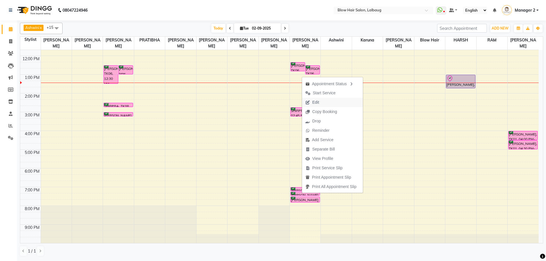
click at [321, 102] on span "Edit" at bounding box center [312, 102] width 20 height 9
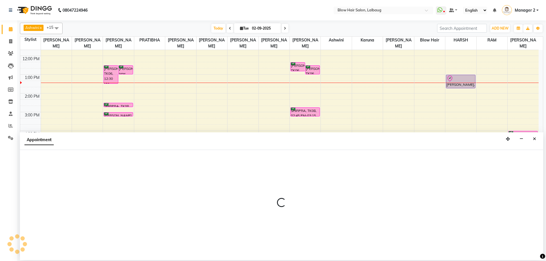
select select "tentative"
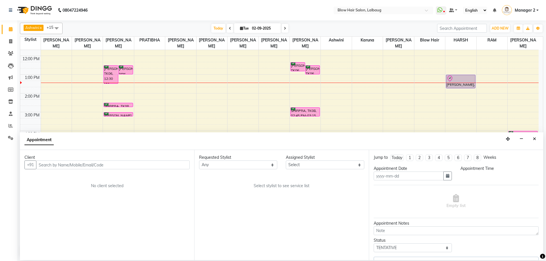
type input "02-09-2025"
select select "37224"
select select "confirm booking"
select select "1140"
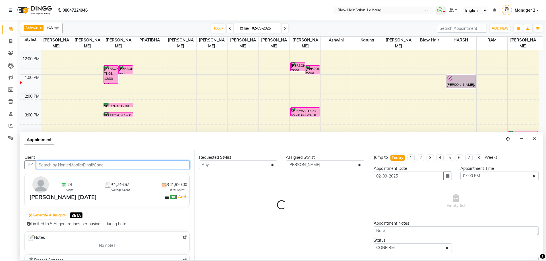
select select "2312"
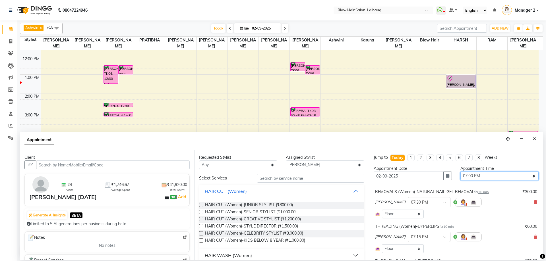
click at [461, 173] on select "Select 09:00 AM 09:15 AM 09:30 AM 09:45 AM 10:00 AM 10:15 AM 10:30 AM 10:45 AM …" at bounding box center [499, 176] width 78 height 9
select select "990"
click at [460, 172] on select "Select 09:00 AM 09:15 AM 09:30 AM 09:45 AM 10:00 AM 10:15 AM 10:30 AM 10:45 AM …" at bounding box center [499, 176] width 78 height 9
click at [533, 202] on div "REMOVALS (Women)-NATURAL NAIL GEL REMOVAL for 20 min ₹300.00 DARSHANA × 04:30 P…" at bounding box center [456, 204] width 165 height 32
click at [534, 201] on icon at bounding box center [535, 202] width 3 height 4
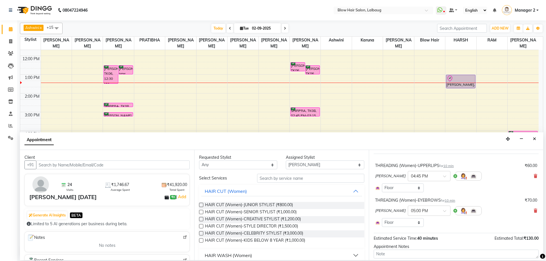
scroll to position [66, 0]
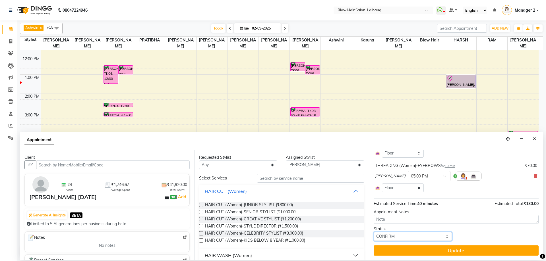
click at [409, 235] on select "Select TENTATIVE CONFIRM CHECK-IN UPCOMING" at bounding box center [413, 236] width 78 height 9
click at [374, 232] on select "Select TENTATIVE CONFIRM CHECK-IN UPCOMING" at bounding box center [413, 236] width 78 height 9
click at [387, 237] on select "Select TENTATIVE CONFIRM CHECK-IN UPCOMING" at bounding box center [413, 236] width 78 height 9
select select "confirm booking"
click at [374, 232] on select "Select TENTATIVE CONFIRM CHECK-IN UPCOMING" at bounding box center [413, 236] width 78 height 9
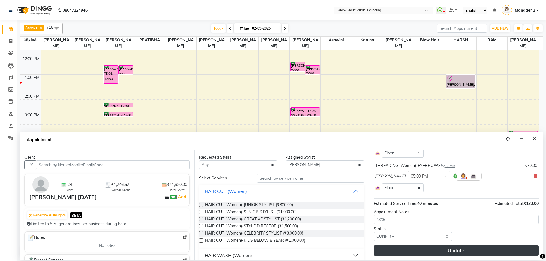
click at [392, 252] on button "Update" at bounding box center [456, 251] width 165 height 10
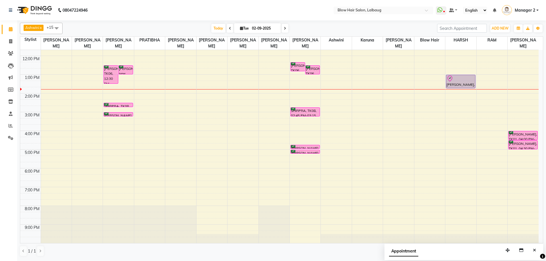
click at [252, 27] on input "02-09-2025" at bounding box center [264, 28] width 28 height 9
select select "9"
select select "2025"
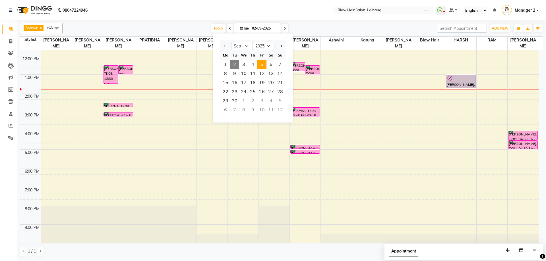
click at [264, 64] on span "5" at bounding box center [261, 64] width 9 height 9
type input "05-09-2025"
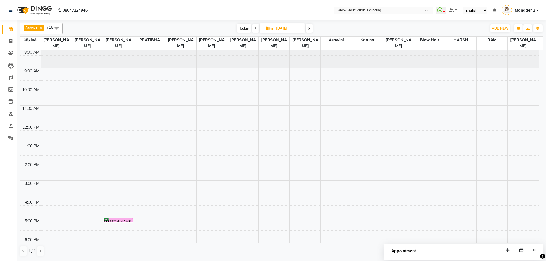
scroll to position [0, 0]
click at [115, 150] on div "8:00 AM 9:00 AM 10:00 AM 11:00 AM 12:00 PM 1:00 PM 2:00 PM 3:00 PM 4:00 PM 5:00…" at bounding box center [279, 181] width 518 height 262
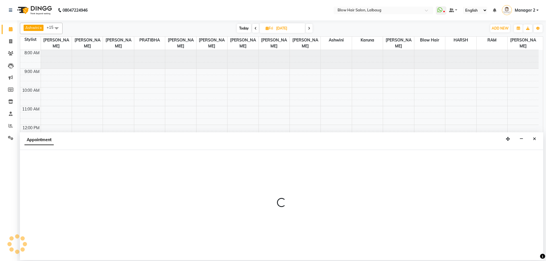
drag, startPoint x: 536, startPoint y: 140, endPoint x: 338, endPoint y: 126, distance: 198.1
click at [536, 141] on icon "Close" at bounding box center [534, 139] width 3 height 4
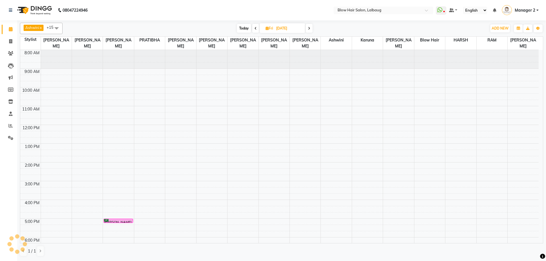
click at [122, 145] on div "8:00 AM 9:00 AM 10:00 AM 11:00 AM 12:00 PM 1:00 PM 2:00 PM 3:00 PM 4:00 PM 5:00…" at bounding box center [279, 181] width 518 height 262
select select "33343"
select select "tentative"
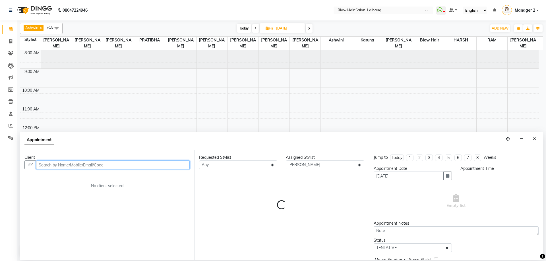
select select "780"
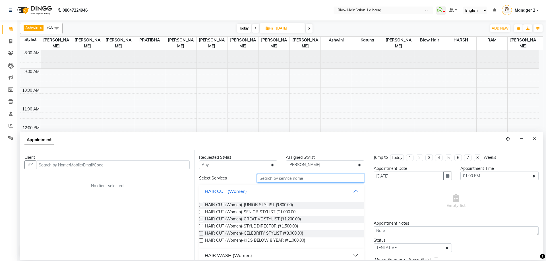
click at [283, 182] on input "text" at bounding box center [310, 178] width 107 height 9
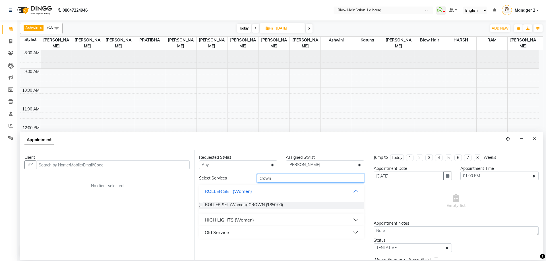
type input "crown"
click at [233, 221] on div "HIGH LIGHTS (Women)" at bounding box center [229, 220] width 49 height 7
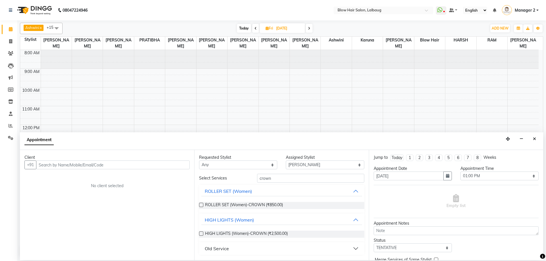
click at [227, 250] on div "Old Service" at bounding box center [217, 248] width 24 height 7
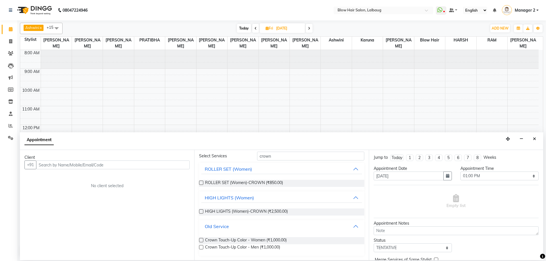
scroll to position [22, 0]
click at [240, 241] on span "Crown Touch-Up Color - Women (₹1,000.00)" at bounding box center [246, 240] width 82 height 7
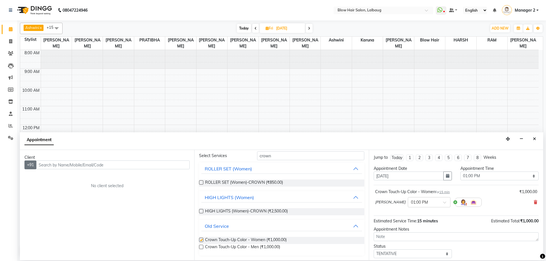
checkbox input "false"
click at [47, 162] on input "text" at bounding box center [113, 165] width 154 height 9
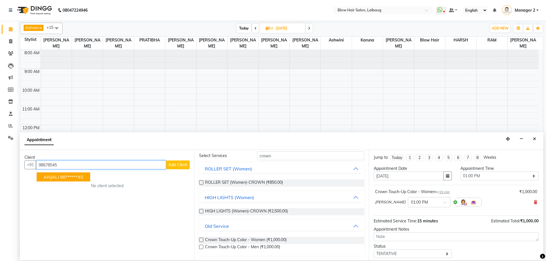
click at [57, 174] on span "ANJALI" at bounding box center [51, 177] width 15 height 6
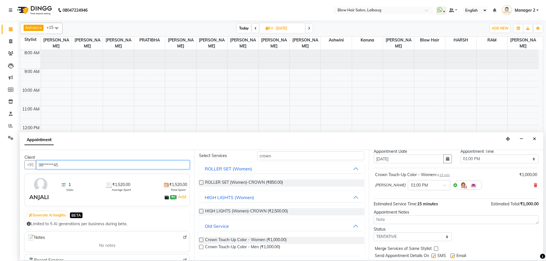
scroll to position [34, 0]
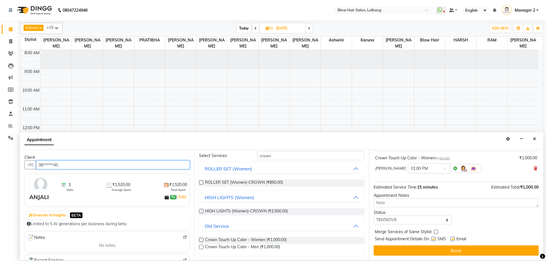
type input "98******45"
click at [426, 218] on select "Select TENTATIVE CONFIRM UPCOMING" at bounding box center [413, 220] width 78 height 9
select select "confirm booking"
click at [374, 216] on select "Select TENTATIVE CONFIRM UPCOMING" at bounding box center [413, 220] width 78 height 9
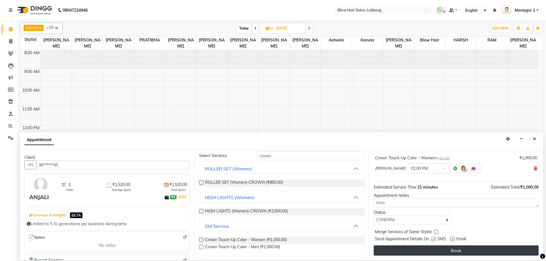
click at [390, 254] on button "Book" at bounding box center [456, 251] width 165 height 10
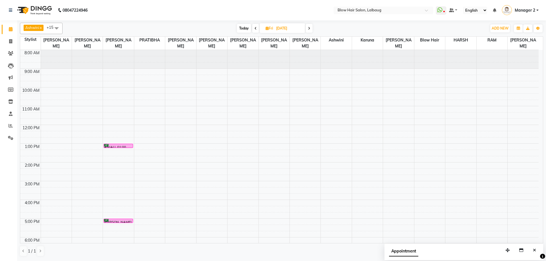
click at [256, 30] on icon at bounding box center [255, 28] width 2 height 3
type input "04-09-2025"
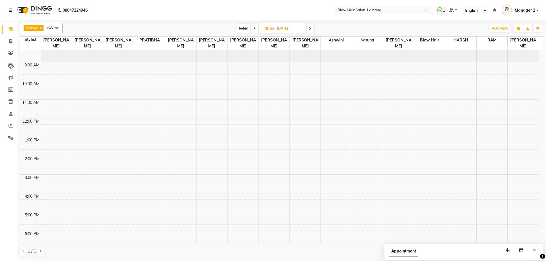
scroll to position [0, 0]
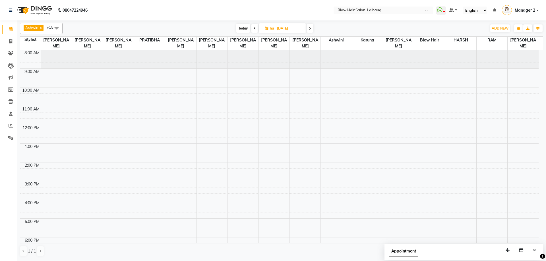
click at [267, 28] on span "Thu" at bounding box center [269, 28] width 12 height 4
select select "9"
select select "2025"
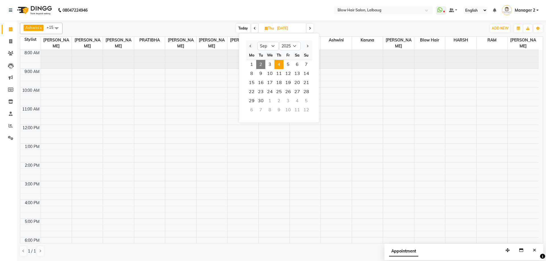
click at [259, 65] on span "2" at bounding box center [260, 64] width 9 height 9
type input "02-09-2025"
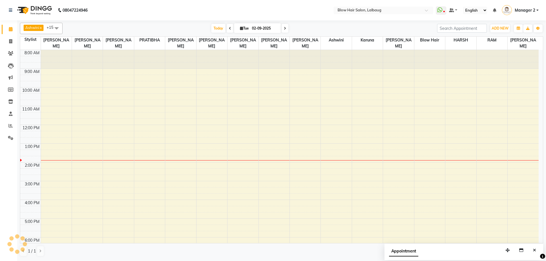
scroll to position [69, 0]
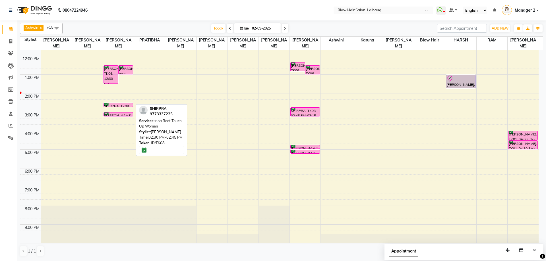
click at [122, 105] on div "SHIRPRA, TK08, 02:30 PM-02:45 PM, Inoa Root Touch Up Women" at bounding box center [118, 105] width 29 height 4
select select "6"
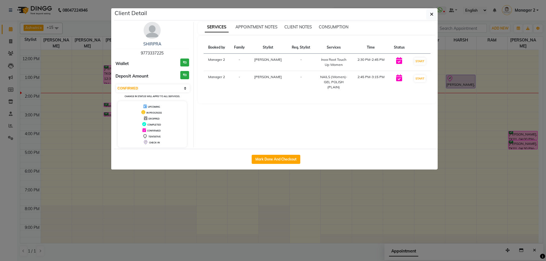
drag, startPoint x: 431, startPoint y: 11, endPoint x: 240, endPoint y: 44, distance: 193.8
click at [430, 11] on button "button" at bounding box center [431, 14] width 11 height 11
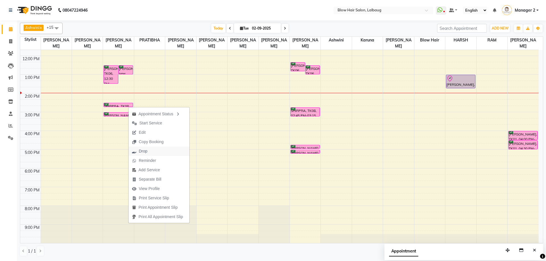
click at [150, 151] on span "Drop" at bounding box center [140, 151] width 22 height 9
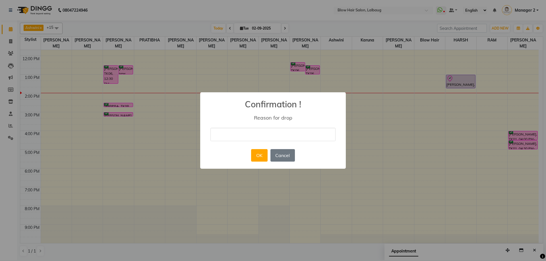
click at [249, 136] on input "text" at bounding box center [272, 134] width 125 height 13
type input "cancel"
click at [259, 156] on button "OK" at bounding box center [259, 155] width 16 height 13
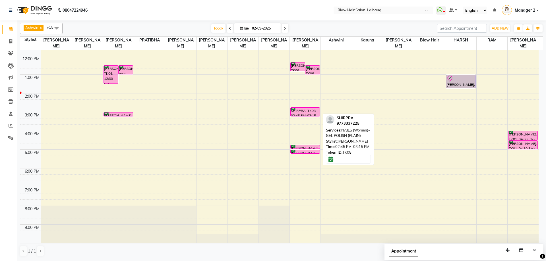
click at [299, 108] on div "SHIRPRA, TK08, 02:45 PM-03:15 PM, NAILS (Women)-GEL POLISH (PLAIN)" at bounding box center [305, 112] width 29 height 9
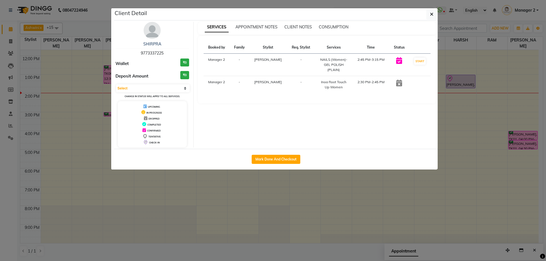
click at [439, 14] on ngb-modal-window "Client Detail SHIRPRA 9773337225 Wallet ₹0 Deposit Amount ₹0 Select IN SERVICE …" at bounding box center [273, 130] width 546 height 261
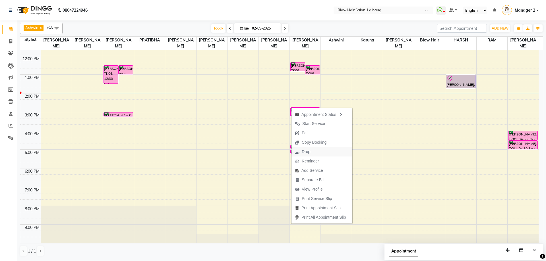
click at [314, 149] on button "Drop" at bounding box center [321, 151] width 61 height 9
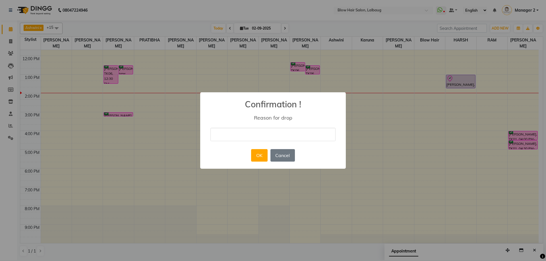
click at [225, 128] on div "× Confirmation ! Reason for drop OK No Cancel" at bounding box center [273, 130] width 146 height 76
click at [225, 134] on input "text" at bounding box center [272, 134] width 125 height 13
type input "cancel"
click at [259, 159] on button "OK" at bounding box center [259, 155] width 16 height 13
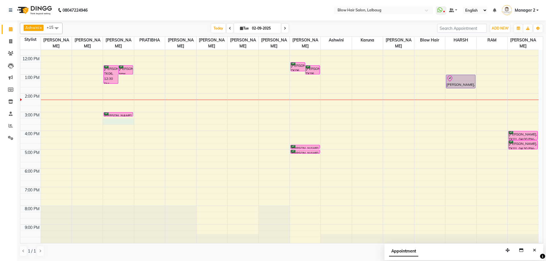
click at [123, 124] on div "8:00 AM 9:00 AM 10:00 AM 11:00 AM 12:00 PM 1:00 PM 2:00 PM 3:00 PM 4:00 PM 5:00…" at bounding box center [279, 112] width 518 height 262
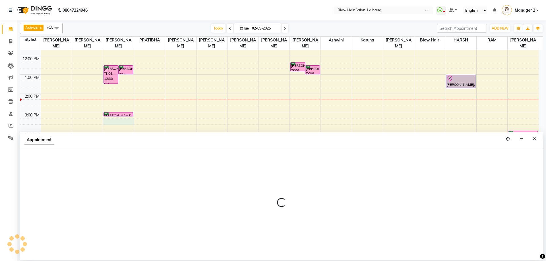
select select "33343"
select select "915"
select select "tentative"
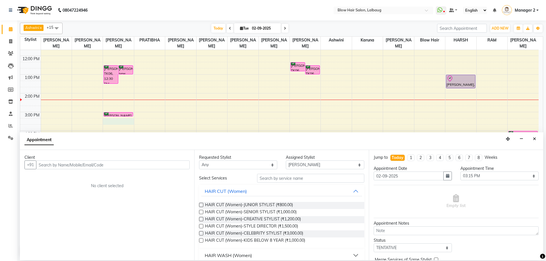
click at [109, 170] on div "Client +91 No client selected" at bounding box center [107, 205] width 174 height 110
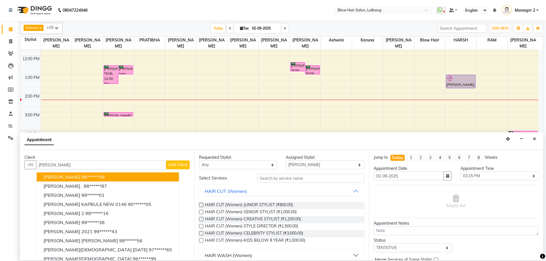
type input "ruchita"
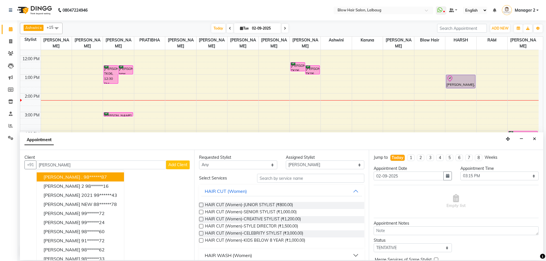
drag, startPoint x: 61, startPoint y: 165, endPoint x: 0, endPoint y: 243, distance: 98.2
click at [0, 245] on app-home "08047224946 Select Location × Blow Hair Salon, Lalbaug WhatsApp Status ✕ Status…" at bounding box center [273, 130] width 546 height 260
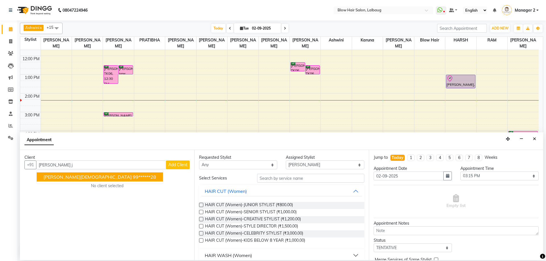
click at [133, 174] on ngb-highlight "99******28" at bounding box center [144, 177] width 23 height 6
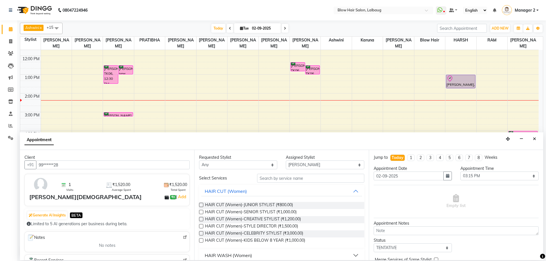
type input "99******28"
click at [267, 180] on input "text" at bounding box center [310, 178] width 107 height 9
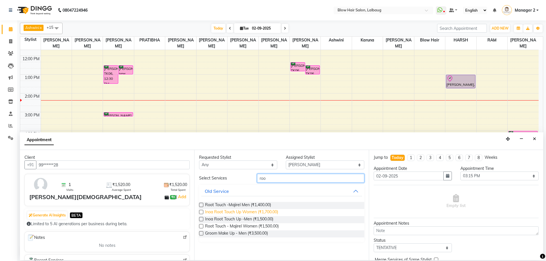
type input "roo"
click at [258, 213] on span "Inoa Root Touch Up Women (₹1,700.00)" at bounding box center [241, 212] width 73 height 7
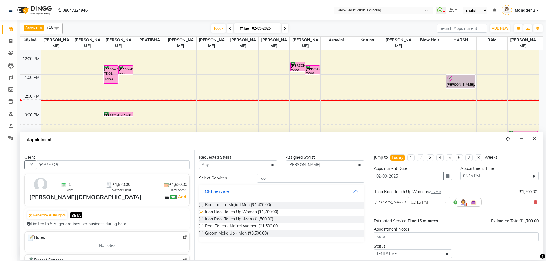
checkbox input "false"
click at [431, 199] on div "× 03:15 PM" at bounding box center [429, 202] width 43 height 10
click at [413, 222] on div "03:30 PM" at bounding box center [429, 223] width 42 height 11
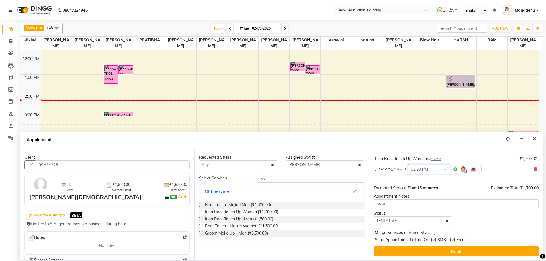
scroll to position [34, 0]
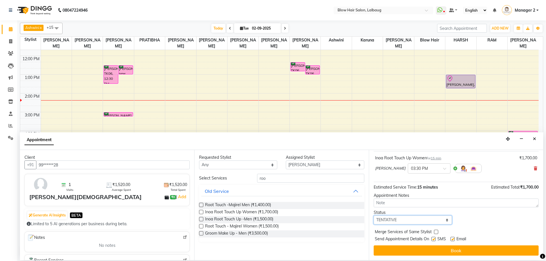
click at [416, 223] on select "Select TENTATIVE CONFIRM CHECK-IN UPCOMING" at bounding box center [413, 220] width 78 height 9
select select "confirm booking"
click at [374, 216] on select "Select TENTATIVE CONFIRM CHECK-IN UPCOMING" at bounding box center [413, 220] width 78 height 9
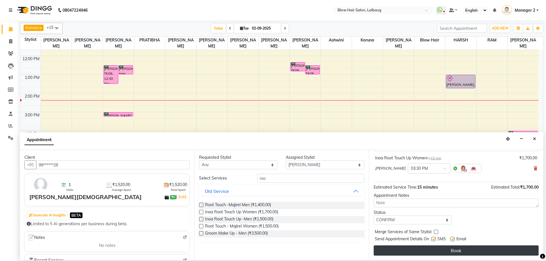
click at [417, 254] on button "Book" at bounding box center [456, 251] width 165 height 10
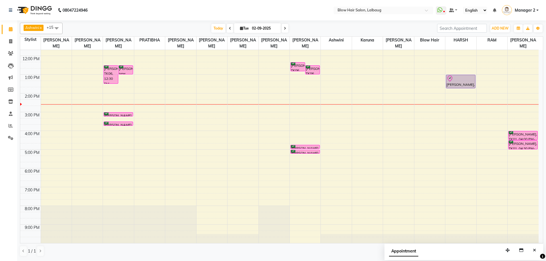
scroll to position [68, 0]
click at [31, 198] on td at bounding box center [30, 197] width 20 height 6
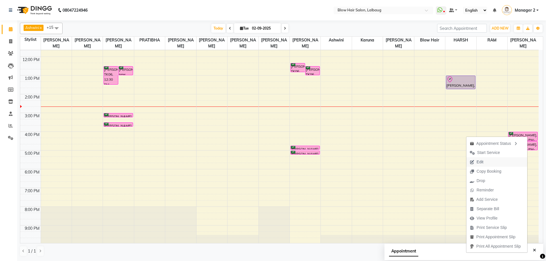
click at [477, 161] on span "Edit" at bounding box center [480, 162] width 7 height 6
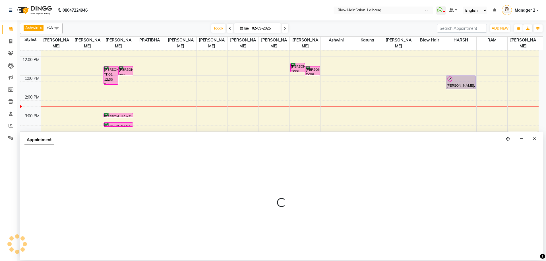
scroll to position [0, 0]
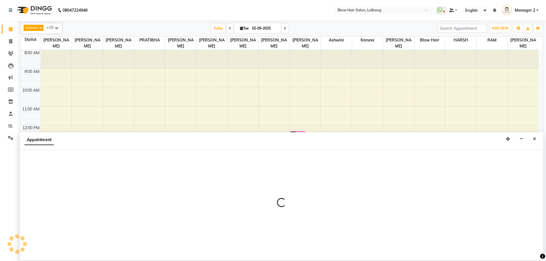
select select "960"
select select "confirm booking"
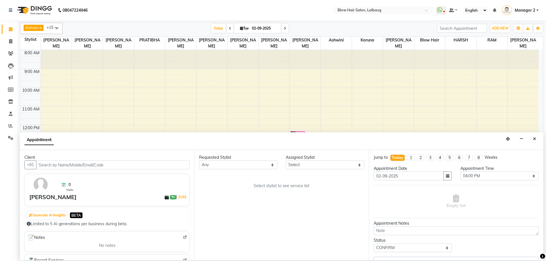
select select "90560"
select select "2312"
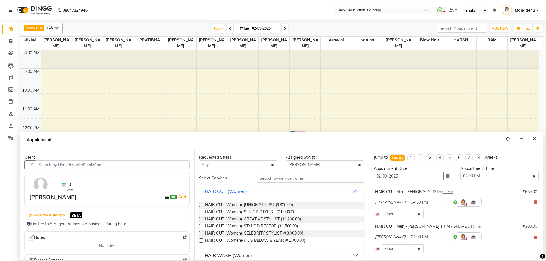
scroll to position [69, 0]
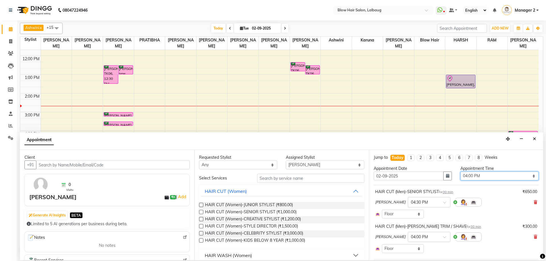
drag, startPoint x: 498, startPoint y: 175, endPoint x: 497, endPoint y: 172, distance: 3.6
click at [498, 175] on select "Select 09:00 AM 09:15 AM 09:30 AM 09:45 AM 10:00 AM 10:15 AM 10:30 AM 10:45 AM …" at bounding box center [499, 176] width 78 height 9
click at [436, 179] on input "02-09-2025" at bounding box center [409, 176] width 70 height 9
click at [446, 176] on icon "button" at bounding box center [447, 176] width 3 height 4
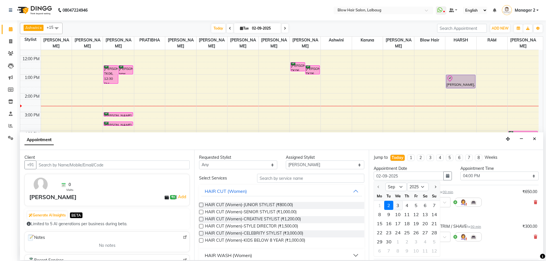
click at [398, 205] on div "3" at bounding box center [397, 205] width 9 height 9
type input "03-09-2025"
select select "960"
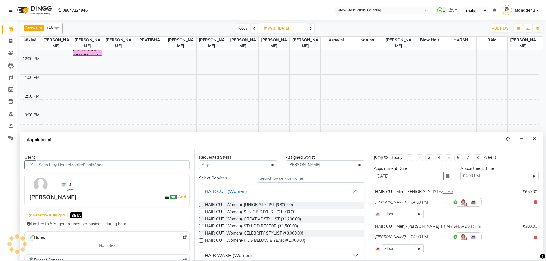
scroll to position [61, 0]
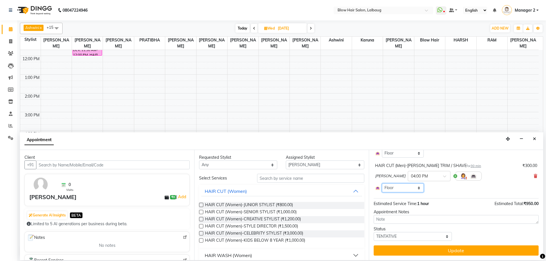
click at [412, 191] on select "Select Room Floor" at bounding box center [403, 188] width 42 height 9
select select "null"
click at [382, 184] on select "Select Room Floor" at bounding box center [403, 188] width 42 height 9
click at [410, 190] on select "Select Room Floor" at bounding box center [403, 188] width 42 height 9
click at [421, 237] on select "Select TENTATIVE CONFIRM UPCOMING" at bounding box center [413, 236] width 78 height 9
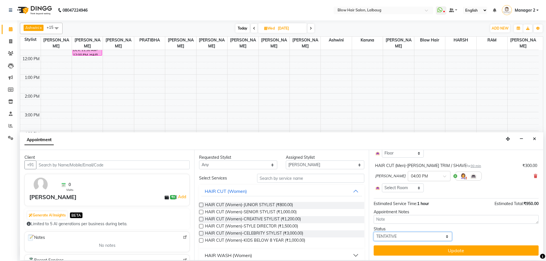
select select "confirm booking"
click at [374, 232] on select "Select TENTATIVE CONFIRM UPCOMING" at bounding box center [413, 236] width 78 height 9
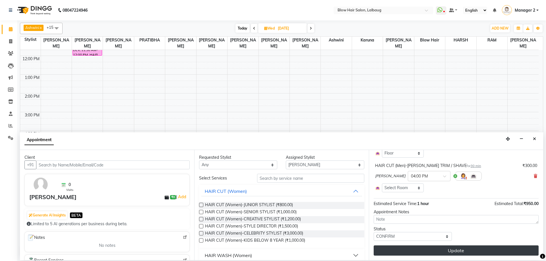
click at [406, 253] on button "Update" at bounding box center [456, 251] width 165 height 10
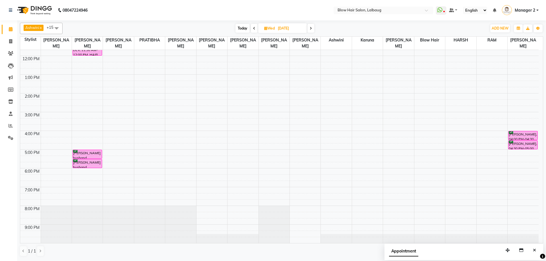
click at [252, 31] on span at bounding box center [254, 28] width 7 height 9
type input "02-09-2025"
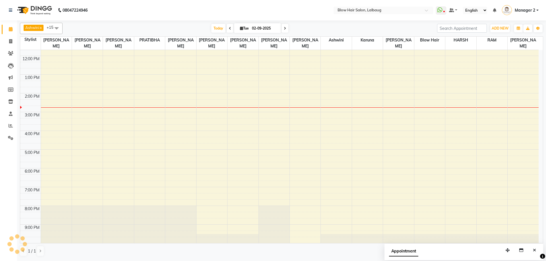
scroll to position [69, 0]
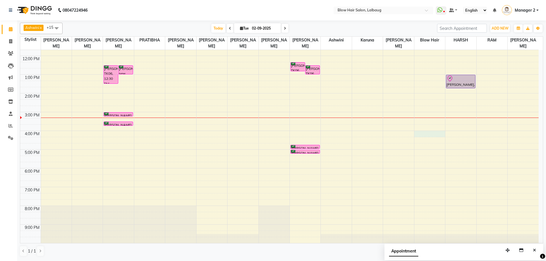
click at [433, 134] on div "8:00 AM 9:00 AM 10:00 AM 11:00 AM 12:00 PM 1:00 PM 2:00 PM 3:00 PM 4:00 PM 5:00…" at bounding box center [279, 112] width 518 height 262
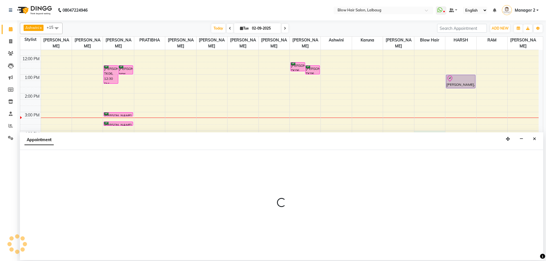
select select "62211"
select select "960"
select select "tentative"
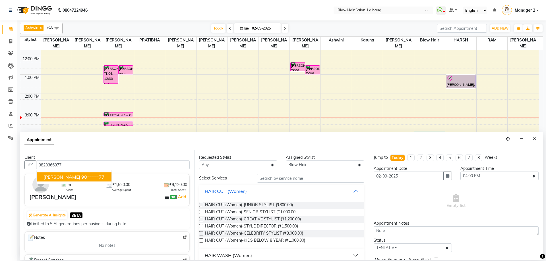
click at [68, 173] on button "HARI GOPALKRISHNA 98******77" at bounding box center [74, 177] width 75 height 9
type input "98******77"
click at [271, 165] on select "Any Ashwini ASHWINI AVINASH BEAU Blow Hair DARSHANA HARSH HARSHAVARDHAN karuna …" at bounding box center [238, 165] width 78 height 9
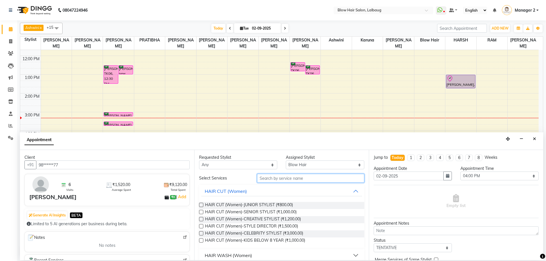
click at [298, 179] on input "text" at bounding box center [310, 178] width 107 height 9
type input "m"
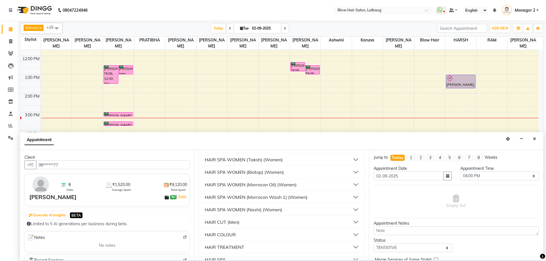
scroll to position [142, 0]
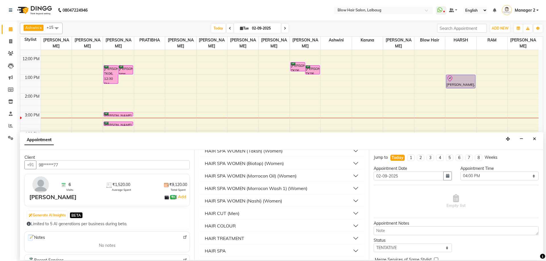
type input "hair"
click at [352, 217] on button "HAIR CUT (Men)" at bounding box center [281, 213] width 160 height 10
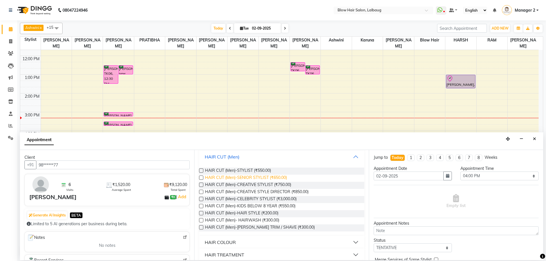
scroll to position [199, 0]
click at [264, 169] on span "HAIR CUT (Men)-STYLIST (₹550.00)" at bounding box center [238, 170] width 66 height 7
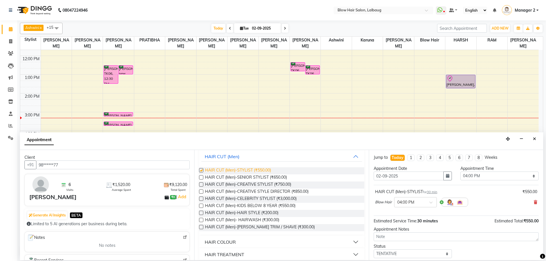
checkbox input "false"
click at [257, 241] on button "HAIR COLOUR" at bounding box center [281, 242] width 160 height 10
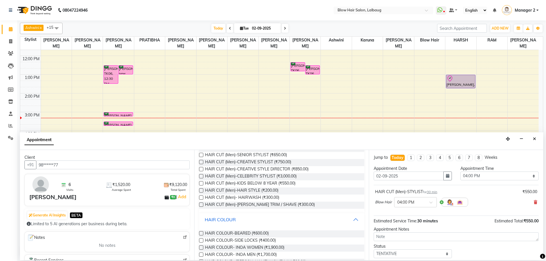
scroll to position [284, 0]
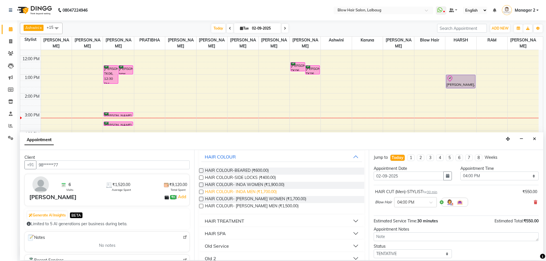
click at [258, 194] on span "HAIR COLOUR- INOA MEN (₹1,700.00)" at bounding box center [241, 192] width 72 height 7
checkbox input "false"
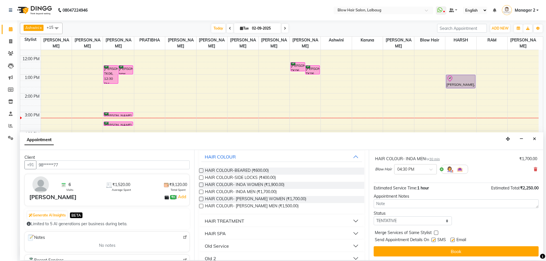
scroll to position [60, 0]
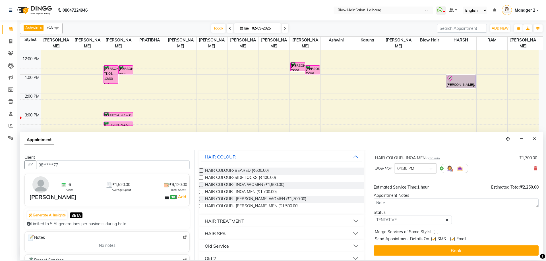
click at [435, 238] on label at bounding box center [433, 239] width 4 height 4
click at [435, 238] on input "checkbox" at bounding box center [433, 240] width 4 height 4
checkbox input "false"
click at [452, 239] on label at bounding box center [452, 239] width 4 height 4
click at [452, 239] on input "checkbox" at bounding box center [452, 240] width 4 height 4
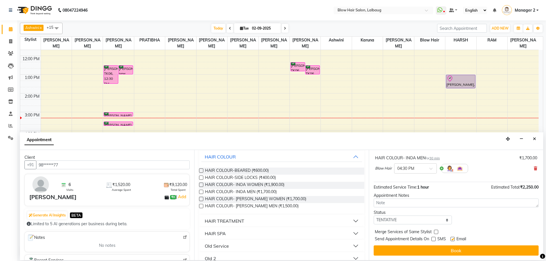
checkbox input "false"
click at [445, 221] on select "Select TENTATIVE CONFIRM CHECK-IN UPCOMING" at bounding box center [413, 220] width 78 height 9
select select "confirm booking"
click at [374, 216] on select "Select TENTATIVE CONFIRM CHECK-IN UPCOMING" at bounding box center [413, 220] width 78 height 9
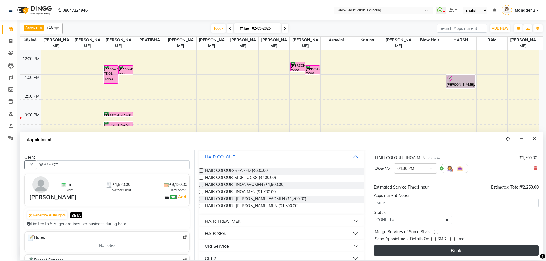
click at [455, 250] on button "Book" at bounding box center [456, 251] width 165 height 10
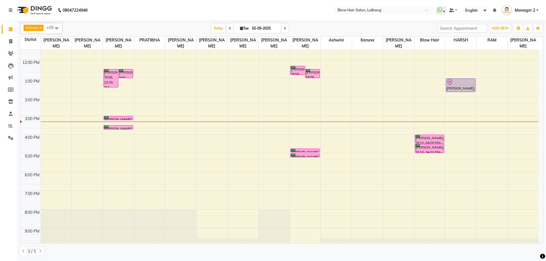
scroll to position [69, 0]
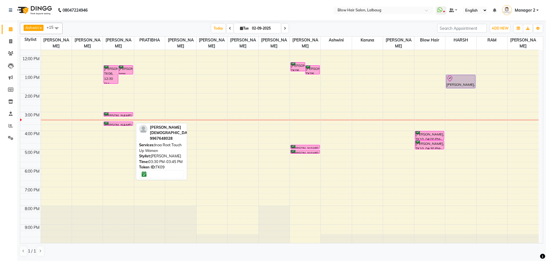
click at [126, 124] on div "[PERSON_NAME], TK09, 03:30 PM-03:45 PM, Inoa Root Touch Up Women" at bounding box center [118, 124] width 29 height 4
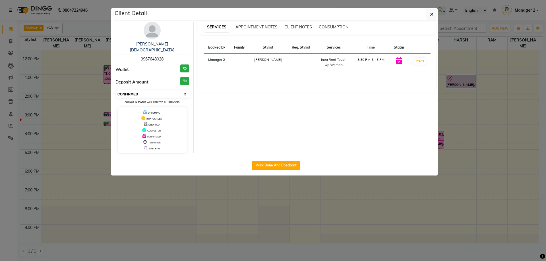
click at [135, 90] on select "Select IN SERVICE CONFIRMED TENTATIVE CHECK IN MARK DONE DROPPED UPCOMING" at bounding box center [153, 94] width 74 height 8
select select "8"
click at [116, 90] on select "Select IN SERVICE CONFIRMED TENTATIVE CHECK IN MARK DONE DROPPED UPCOMING" at bounding box center [153, 94] width 74 height 8
click at [429, 15] on button "button" at bounding box center [431, 14] width 11 height 11
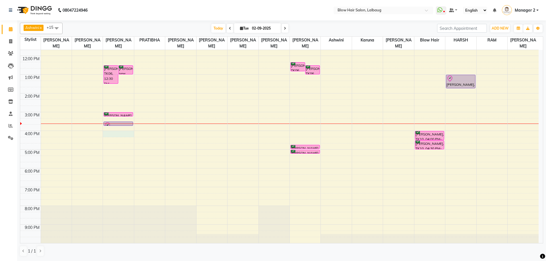
click at [123, 133] on div "8:00 AM 9:00 AM 10:00 AM 11:00 AM 12:00 PM 1:00 PM 2:00 PM 3:00 PM 4:00 PM 5:00…" at bounding box center [279, 112] width 518 height 262
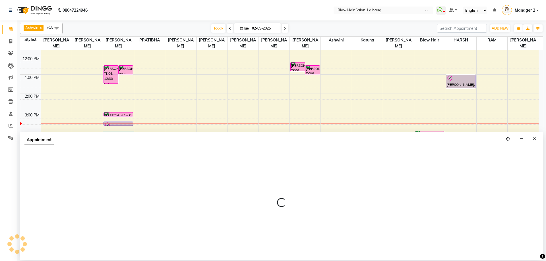
select select "33343"
select select "tentative"
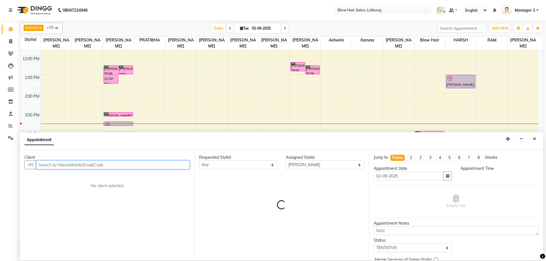
select select "960"
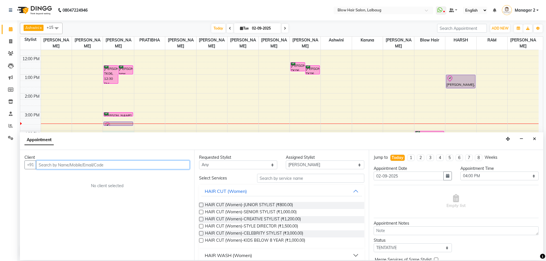
click at [94, 168] on input "text" at bounding box center [113, 165] width 154 height 9
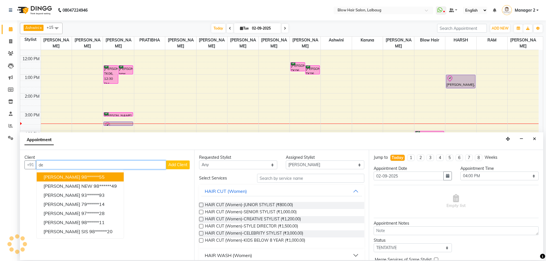
type input "d"
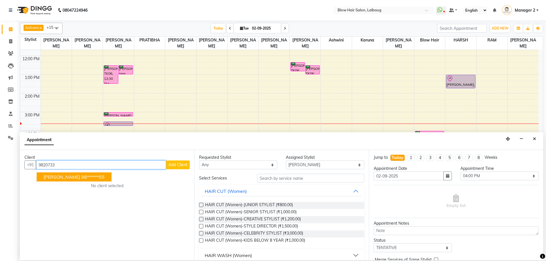
click at [65, 179] on span "[PERSON_NAME]" at bounding box center [62, 177] width 37 height 6
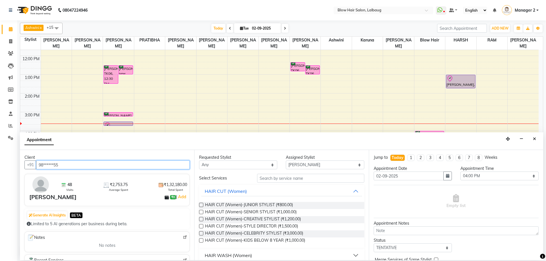
type input "98******55"
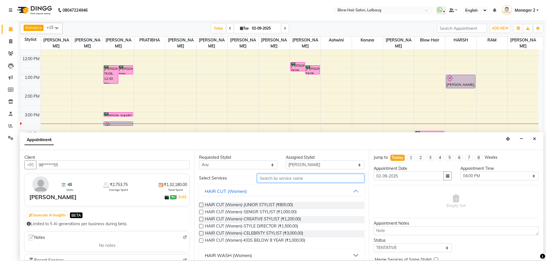
click at [277, 175] on input "text" at bounding box center [310, 178] width 107 height 9
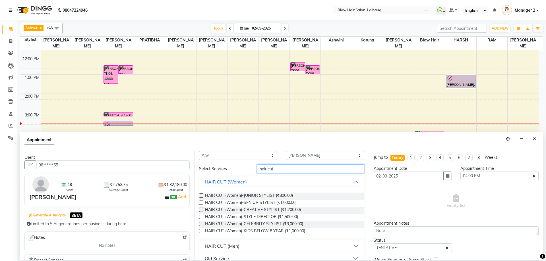
scroll to position [18, 0]
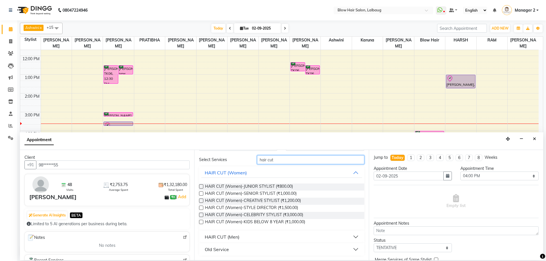
type input "hair cut"
click at [235, 240] on div "HAIR CUT (Men)" at bounding box center [222, 237] width 35 height 7
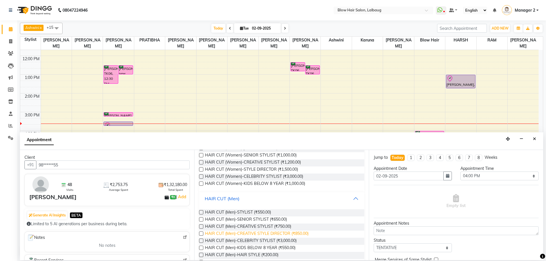
scroll to position [91, 0]
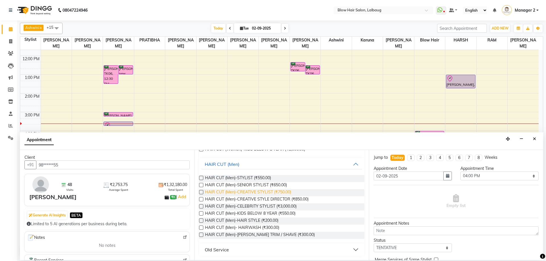
click at [250, 192] on span "HAIR CUT (Men)-CREATIVE STYLIST (₹750.00)" at bounding box center [248, 192] width 86 height 7
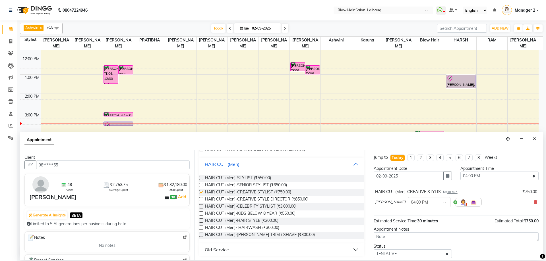
checkbox input "false"
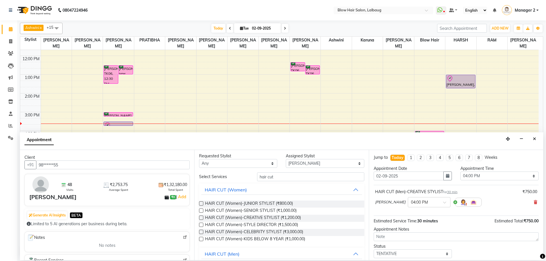
scroll to position [0, 0]
click at [322, 170] on div "Requested Stylist Any Ashwini ASHWINI AVINASH BEAU Blow Hair [PERSON_NAME] [PER…" at bounding box center [281, 205] width 174 height 110
click at [321, 166] on select "Select Ashwini ASHWINI AVINASH BEAU Blow Hair [PERSON_NAME] [PERSON_NAME] [PERS…" at bounding box center [325, 165] width 78 height 9
select select "90560"
click at [286, 161] on select "Select Ashwini ASHWINI AVINASH BEAU Blow Hair [PERSON_NAME] [PERSON_NAME] [PERS…" at bounding box center [325, 165] width 78 height 9
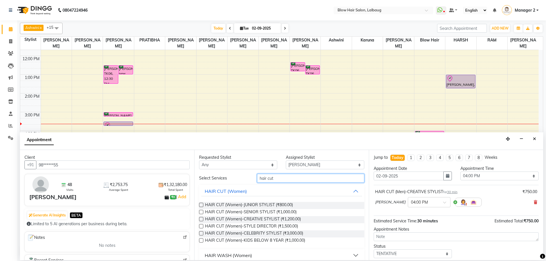
drag, startPoint x: 287, startPoint y: 179, endPoint x: 143, endPoint y: 212, distance: 147.8
click at [146, 212] on div "Client +91 98******55 48 Visits ₹2,753.75 Average Spent ₹1,32,180.00 Total Spen…" at bounding box center [281, 205] width 523 height 110
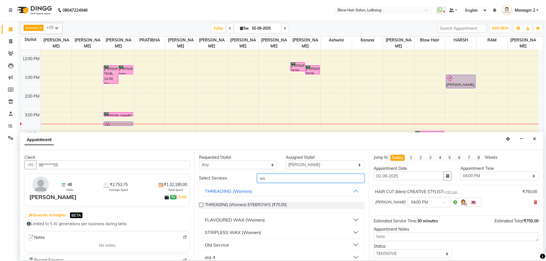
type input "w"
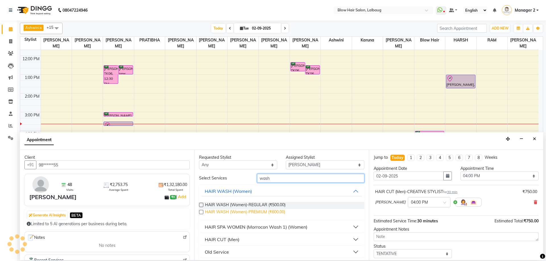
type input "wash"
click at [267, 210] on span "HAIR WASH (Women)-PREMIUM (₹600.00)" at bounding box center [245, 212] width 80 height 7
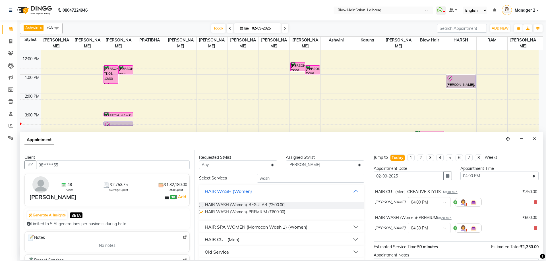
checkbox input "false"
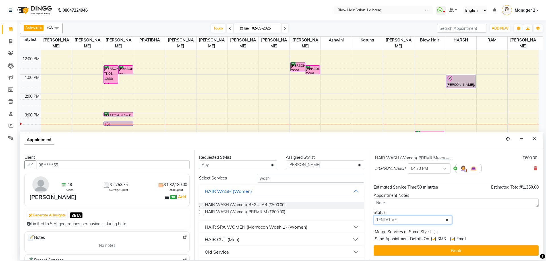
click at [428, 221] on select "Select TENTATIVE CONFIRM CHECK-IN UPCOMING" at bounding box center [413, 220] width 78 height 9
select select "confirm booking"
click at [374, 216] on select "Select TENTATIVE CONFIRM CHECK-IN UPCOMING" at bounding box center [413, 220] width 78 height 9
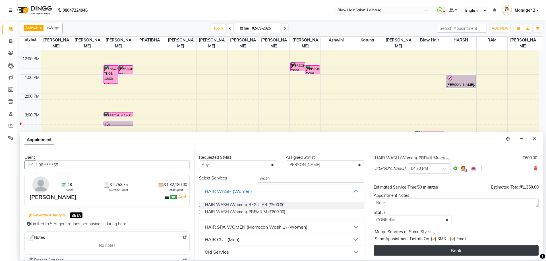
click at [403, 253] on button "Book" at bounding box center [456, 251] width 165 height 10
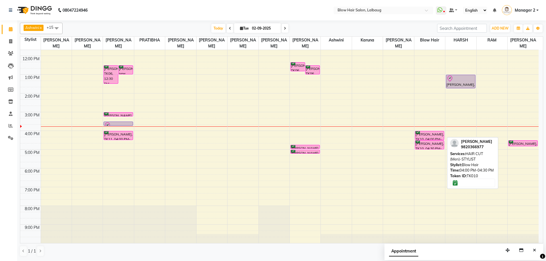
click at [432, 134] on div "[PERSON_NAME], TK10, 04:00 PM-04:30 PM, HAIR CUT (Men)-STYLIST" at bounding box center [429, 135] width 29 height 9
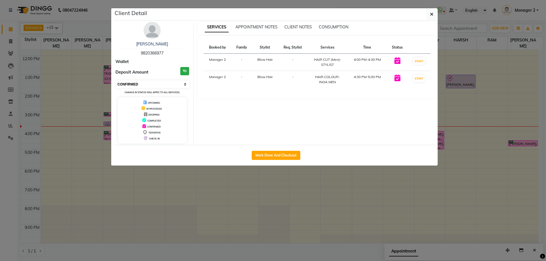
click at [133, 84] on select "Select IN SERVICE CONFIRMED TENTATIVE CHECK IN MARK DONE DROPPED UPCOMING" at bounding box center [153, 84] width 74 height 8
select select "8"
click at [116, 80] on select "Select IN SERVICE CONFIRMED TENTATIVE CHECK IN MARK DONE DROPPED UPCOMING" at bounding box center [153, 84] width 74 height 8
click at [430, 14] on icon "button" at bounding box center [431, 14] width 3 height 5
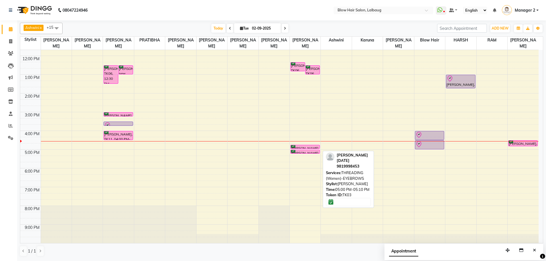
click at [317, 151] on div "[PERSON_NAME] [DATE], TK03, 05:00 PM-05:10 PM, THREADING (Women)-EYEBROWS" at bounding box center [305, 151] width 29 height 3
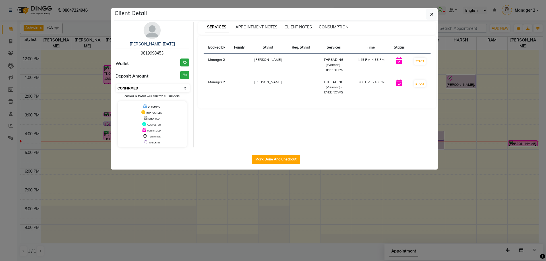
click at [179, 88] on select "Select IN SERVICE CONFIRMED TENTATIVE CHECK IN MARK DONE DROPPED UPCOMING" at bounding box center [153, 88] width 74 height 8
select select "8"
click at [116, 84] on select "Select IN SERVICE CONFIRMED TENTATIVE CHECK IN MARK DONE DROPPED UPCOMING" at bounding box center [153, 88] width 74 height 8
click at [433, 15] on button "button" at bounding box center [431, 14] width 11 height 11
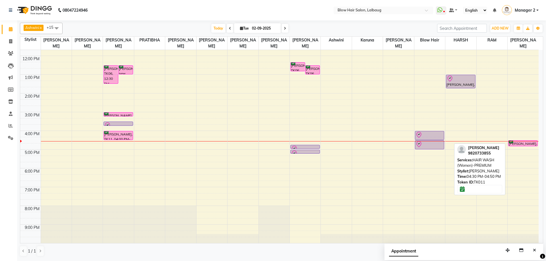
click at [521, 144] on div "[PERSON_NAME], TK11, 04:30 PM-04:50 PM, HAIR WASH (Women)-PREMIUM" at bounding box center [522, 143] width 29 height 5
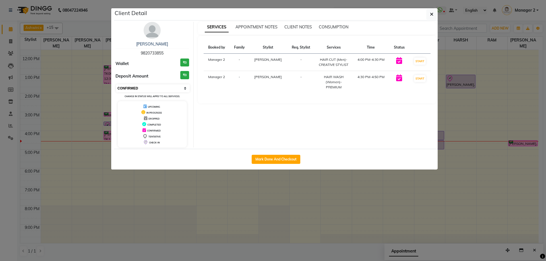
click at [130, 86] on select "Select IN SERVICE CONFIRMED TENTATIVE CHECK IN MARK DONE DROPPED UPCOMING" at bounding box center [153, 88] width 74 height 8
select select "8"
click at [116, 84] on select "Select IN SERVICE CONFIRMED TENTATIVE CHECK IN MARK DONE DROPPED UPCOMING" at bounding box center [153, 88] width 74 height 8
click at [428, 13] on button "button" at bounding box center [431, 14] width 11 height 11
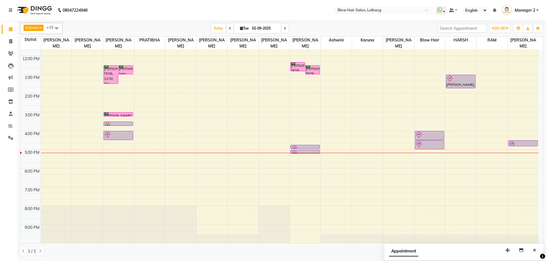
click at [426, 163] on div "8:00 AM 9:00 AM 10:00 AM 11:00 AM 12:00 PM 1:00 PM 2:00 PM 3:00 PM 4:00 PM 5:00…" at bounding box center [279, 112] width 518 height 262
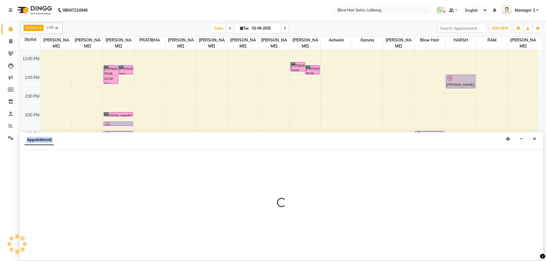
click at [426, 164] on div at bounding box center [281, 205] width 523 height 110
select select "62211"
select select "1065"
select select "tentative"
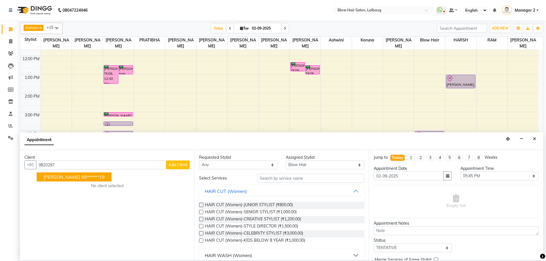
click at [97, 176] on ngb-highlight "98******19" at bounding box center [92, 177] width 23 height 6
type input "98******19"
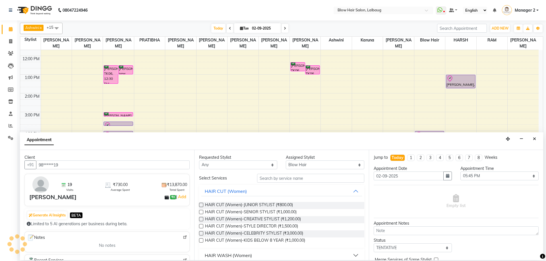
click at [97, 176] on div "Client +91 98******19 19 Visits ₹730.00 Average Spent ₹13,870.00 Total Spent [P…" at bounding box center [107, 205] width 174 height 110
click at [283, 178] on input "text" at bounding box center [310, 178] width 107 height 9
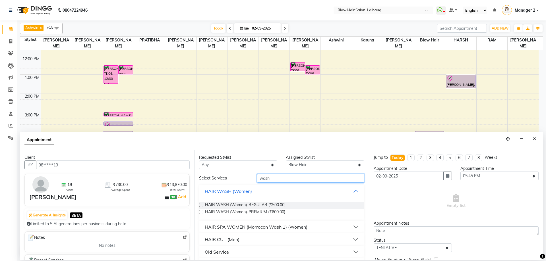
type input "wash"
click at [201, 206] on label at bounding box center [201, 205] width 4 height 4
click at [201, 206] on input "checkbox" at bounding box center [201, 206] width 4 height 4
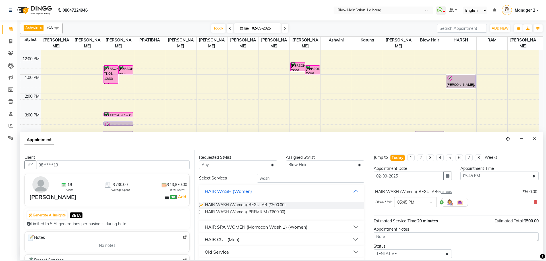
click at [201, 206] on label at bounding box center [201, 205] width 4 height 4
click at [201, 206] on input "checkbox" at bounding box center [201, 206] width 4 height 4
click at [202, 204] on label at bounding box center [201, 205] width 4 height 4
click at [202, 204] on input "checkbox" at bounding box center [201, 206] width 4 height 4
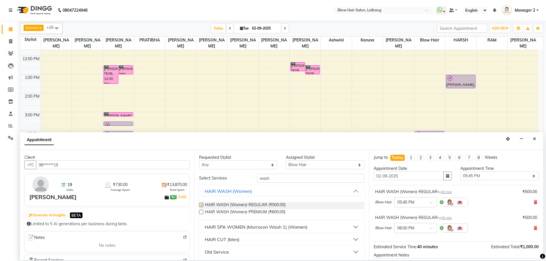
checkbox input "false"
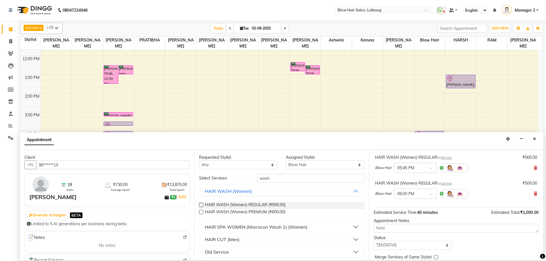
scroll to position [57, 0]
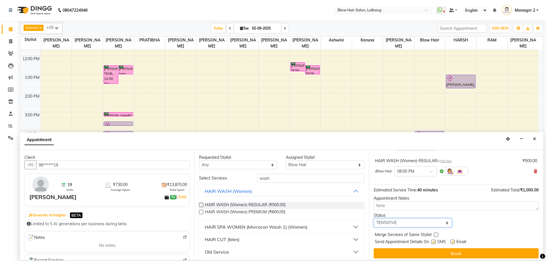
click at [444, 225] on select "Select TENTATIVE CONFIRM CHECK-IN UPCOMING" at bounding box center [413, 223] width 78 height 9
select select "confirm booking"
click at [374, 219] on select "Select TENTATIVE CONFIRM CHECK-IN UPCOMING" at bounding box center [413, 223] width 78 height 9
click at [435, 241] on label at bounding box center [433, 242] width 4 height 4
click at [435, 241] on input "checkbox" at bounding box center [433, 243] width 4 height 4
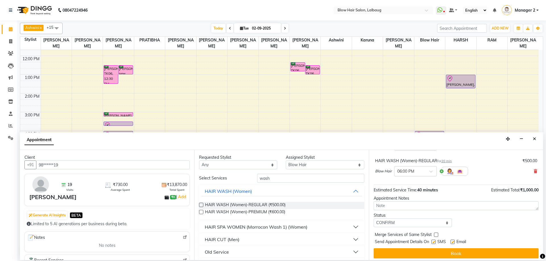
checkbox input "false"
click at [455, 241] on div "Email" at bounding box center [460, 242] width 20 height 7
click at [452, 242] on label at bounding box center [452, 242] width 4 height 4
click at [452, 242] on input "checkbox" at bounding box center [452, 243] width 4 height 4
checkbox input "false"
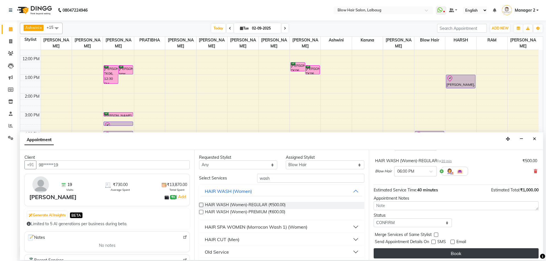
click at [454, 253] on button "Book" at bounding box center [456, 254] width 165 height 10
